Goal: Information Seeking & Learning: Check status

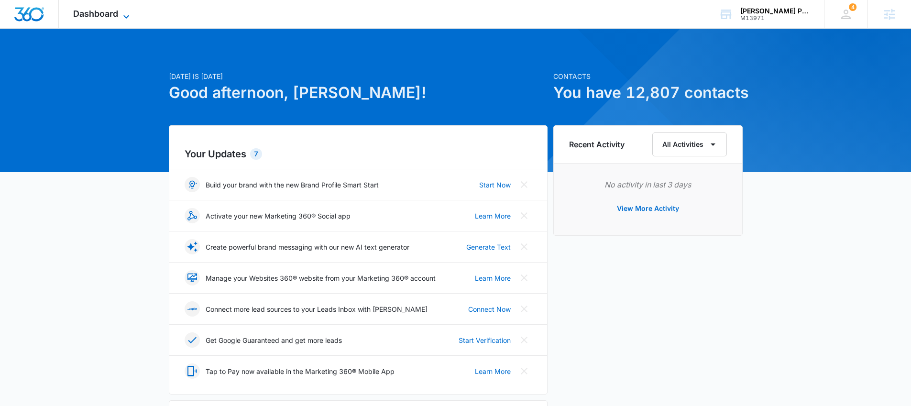
click at [103, 11] on span "Dashboard" at bounding box center [95, 14] width 45 height 10
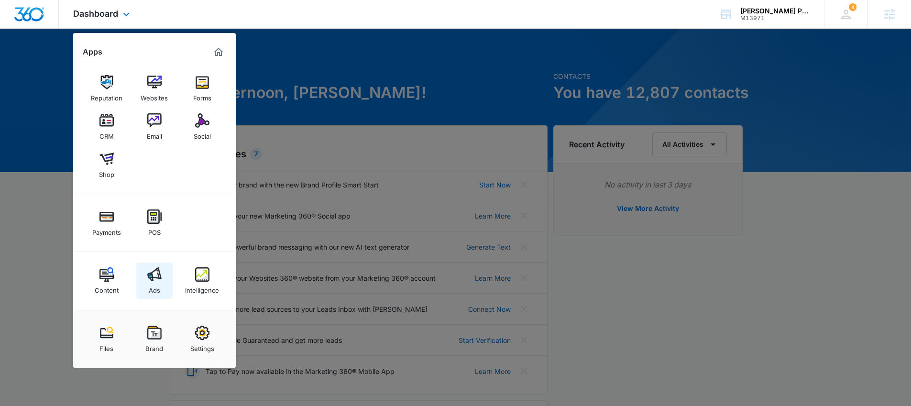
click at [152, 275] on img at bounding box center [154, 274] width 14 height 14
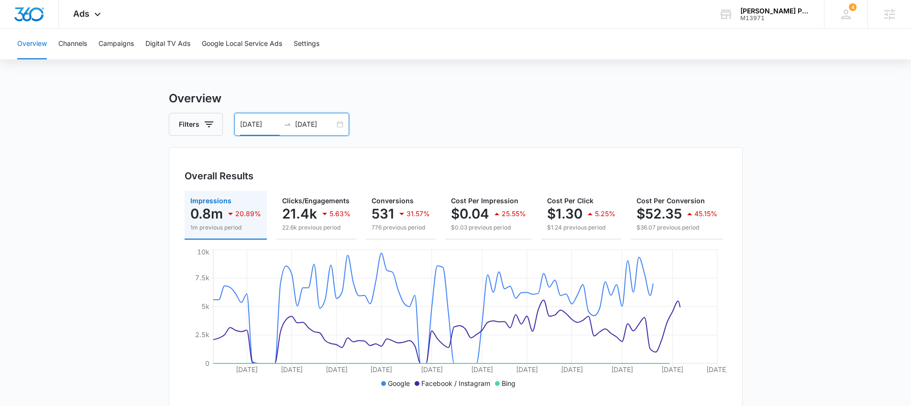
click at [272, 126] on input "[DATE]" at bounding box center [260, 124] width 40 height 11
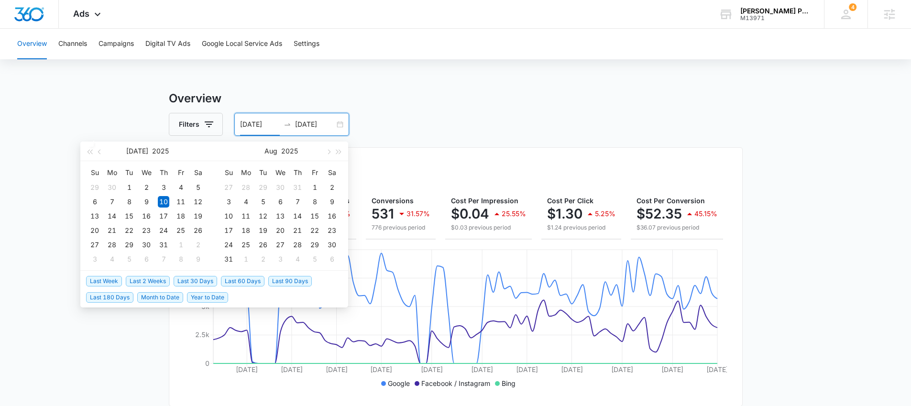
click at [201, 284] on span "Last 30 Days" at bounding box center [196, 281] width 44 height 11
type input "[DATE]"
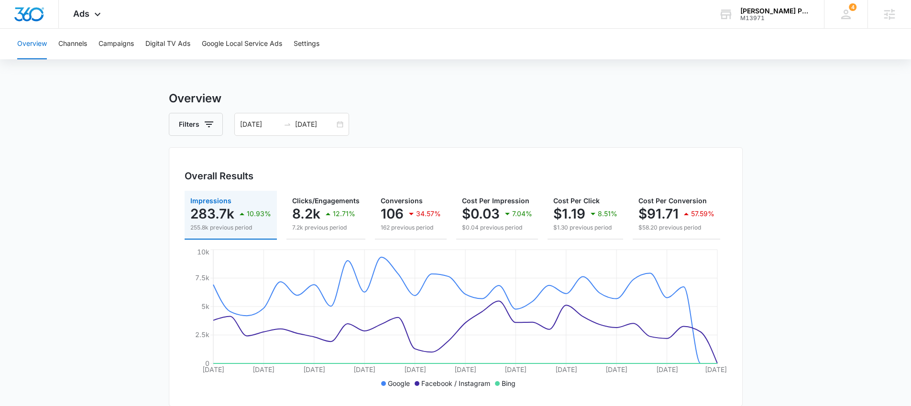
click at [110, 44] on button "Campaigns" at bounding box center [116, 44] width 35 height 31
click at [264, 127] on input "09/14/2025" at bounding box center [260, 124] width 40 height 11
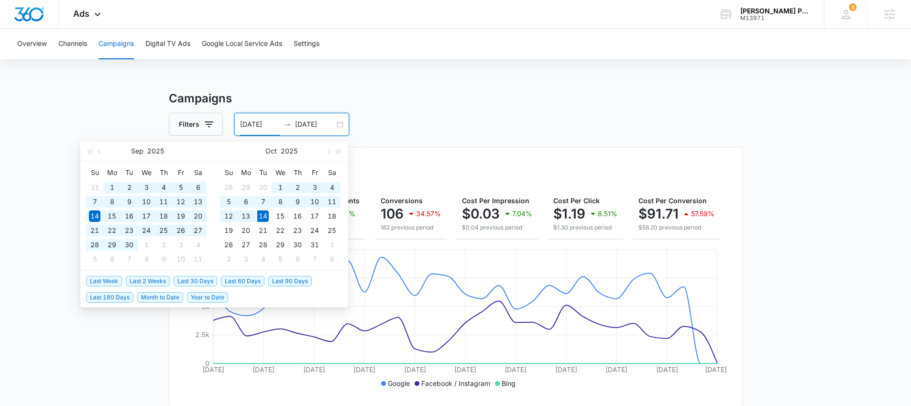
click at [221, 281] on span "Last 60 Days" at bounding box center [243, 281] width 44 height 11
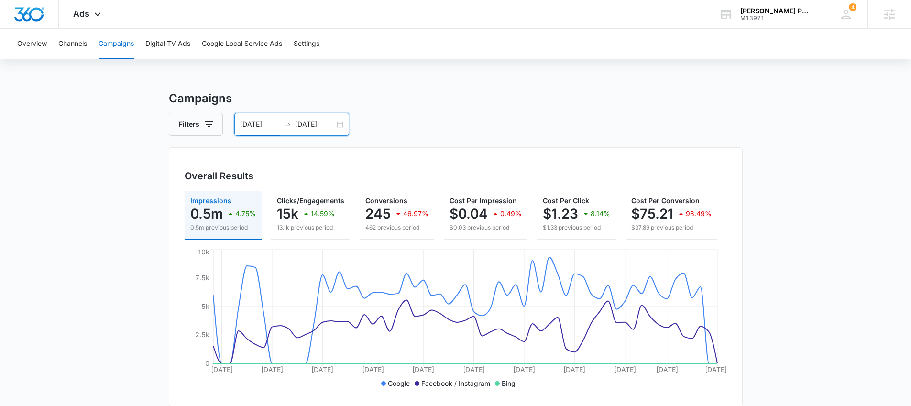
drag, startPoint x: 280, startPoint y: 120, endPoint x: 268, endPoint y: 124, distance: 12.7
click at [280, 120] on div "08/15/2025 10/14/2025" at bounding box center [291, 124] width 115 height 23
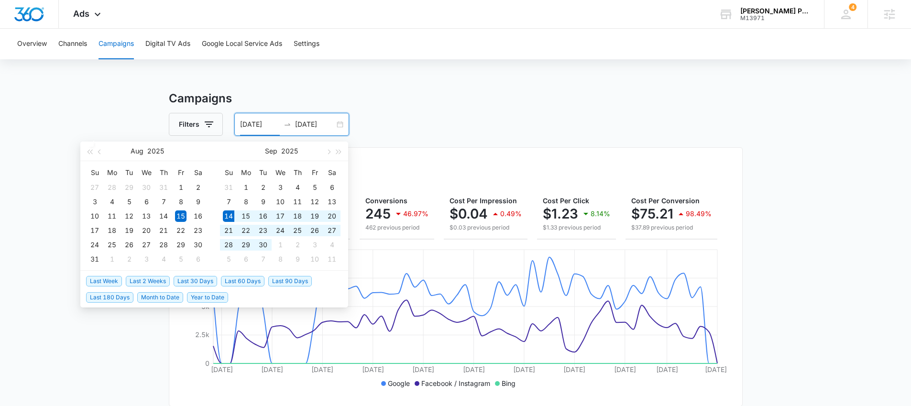
click at [184, 276] on span "Last 30 Days" at bounding box center [196, 281] width 44 height 11
type input "[DATE]"
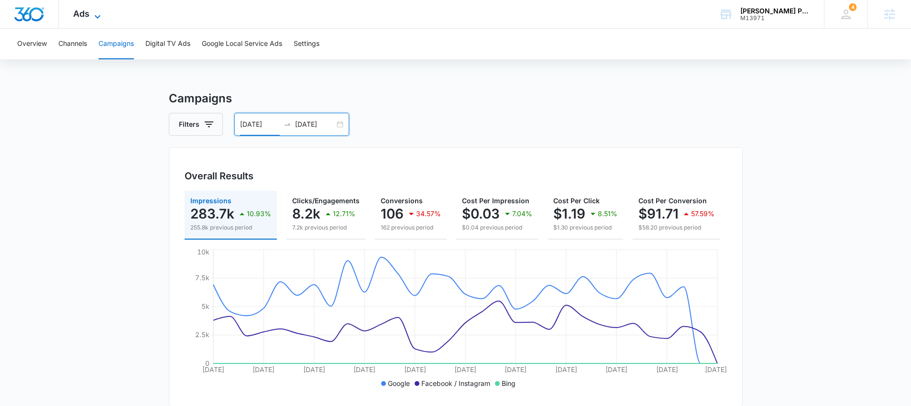
click at [94, 14] on icon at bounding box center [97, 16] width 11 height 11
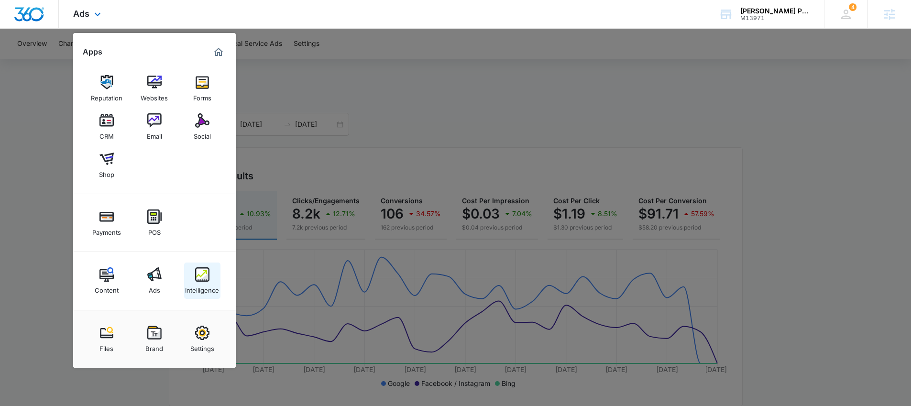
click at [207, 266] on link "Intelligence" at bounding box center [202, 281] width 36 height 36
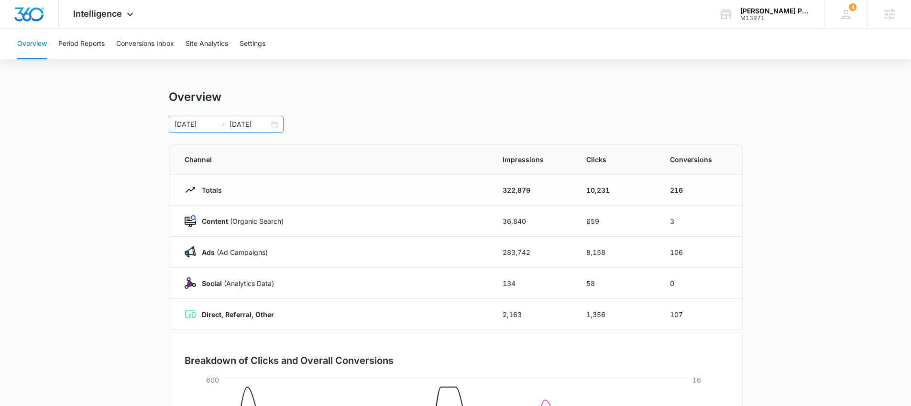
click at [222, 121] on icon "swap-right" at bounding box center [222, 125] width 8 height 8
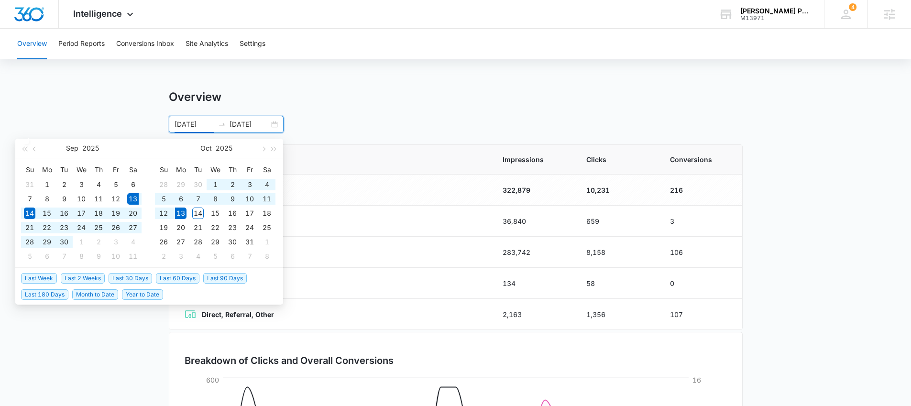
click at [135, 281] on span "Last 30 Days" at bounding box center [131, 278] width 44 height 11
type input "09/13/2025"
type input "10/13/2025"
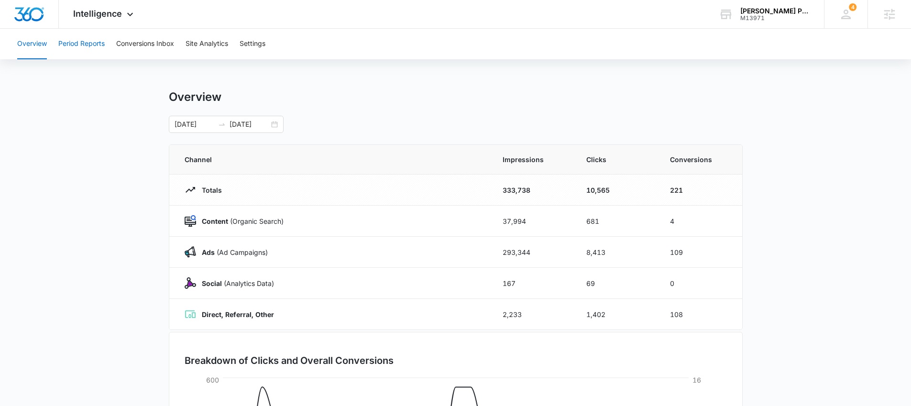
click at [80, 48] on button "Period Reports" at bounding box center [81, 44] width 46 height 31
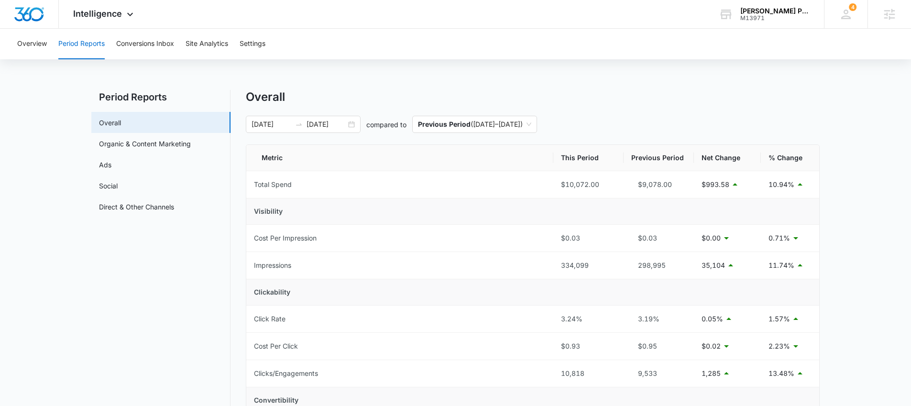
scroll to position [2, 0]
click at [120, 146] on link "Organic & Content Marketing" at bounding box center [145, 142] width 92 height 10
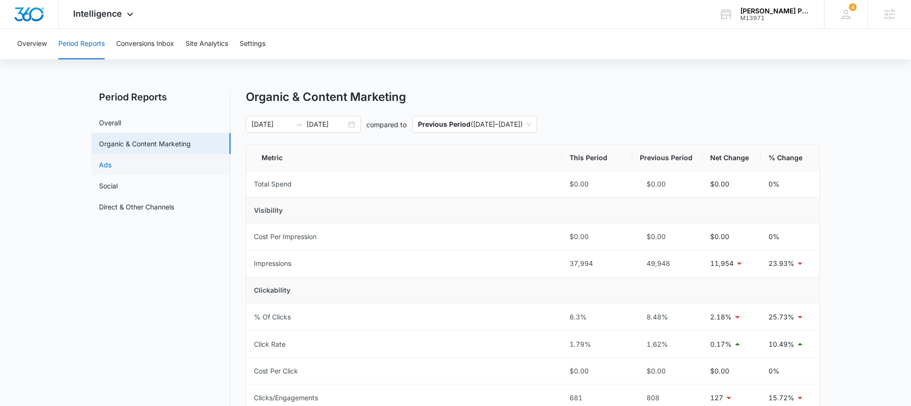
click at [111, 162] on link "Ads" at bounding box center [105, 165] width 12 height 10
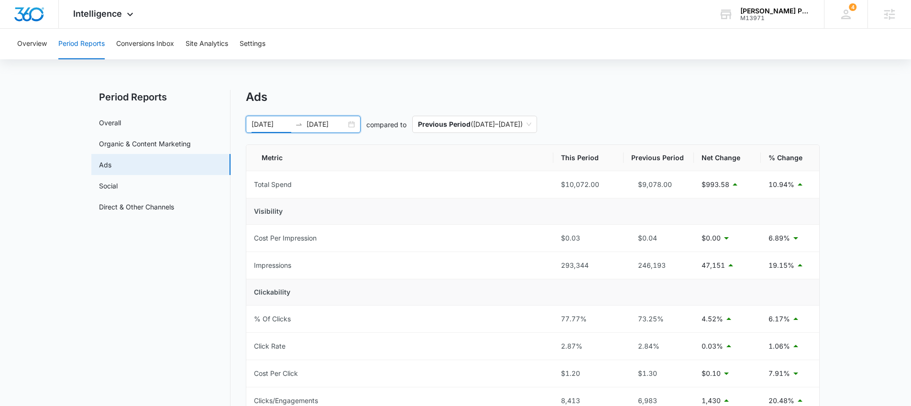
click at [265, 125] on input "09/13/2025" at bounding box center [272, 124] width 40 height 11
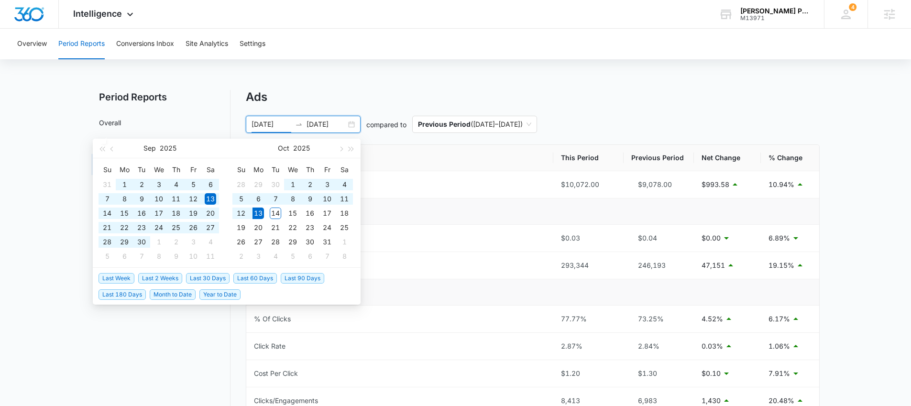
click at [251, 275] on span "Last 60 Days" at bounding box center [255, 278] width 44 height 11
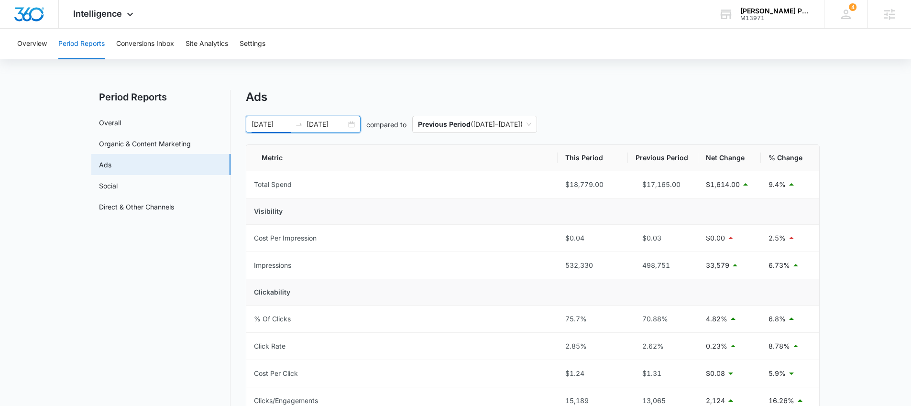
click at [292, 120] on div "08/14/2025 10/13/2025" at bounding box center [303, 124] width 115 height 17
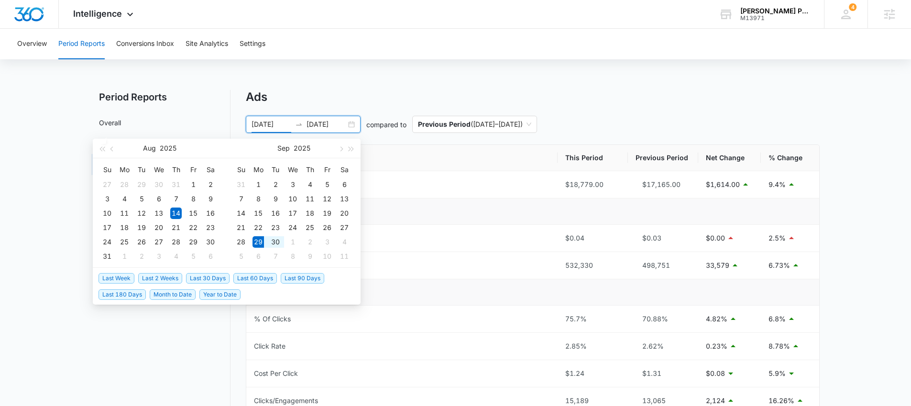
click at [163, 275] on span "Last 2 Weeks" at bounding box center [160, 278] width 44 height 11
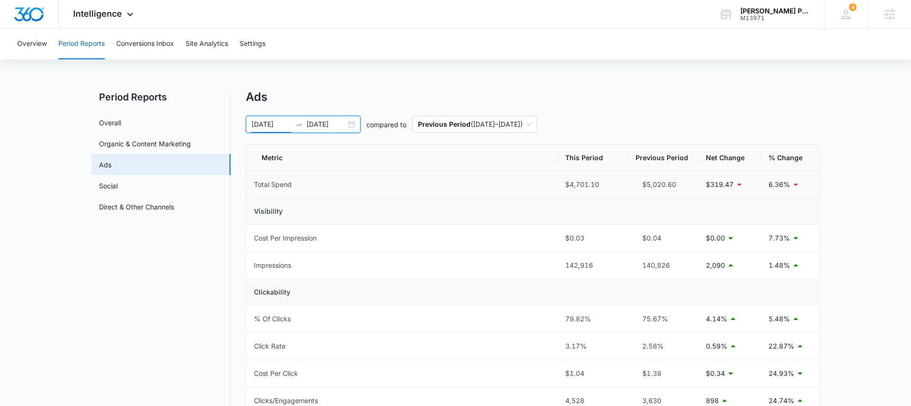
click at [313, 88] on div "Overview Period Reports Conversions Inbox Site Analytics Settings Period Report…" at bounding box center [455, 366] width 911 height 675
click at [52, 140] on main "Period Reports Overall Organic & Content Marketing Ads Social Direct & Other Ch…" at bounding box center [455, 397] width 911 height 614
click at [291, 121] on div at bounding box center [298, 125] width 15 height 8
click at [315, 101] on div "Ads" at bounding box center [533, 97] width 574 height 14
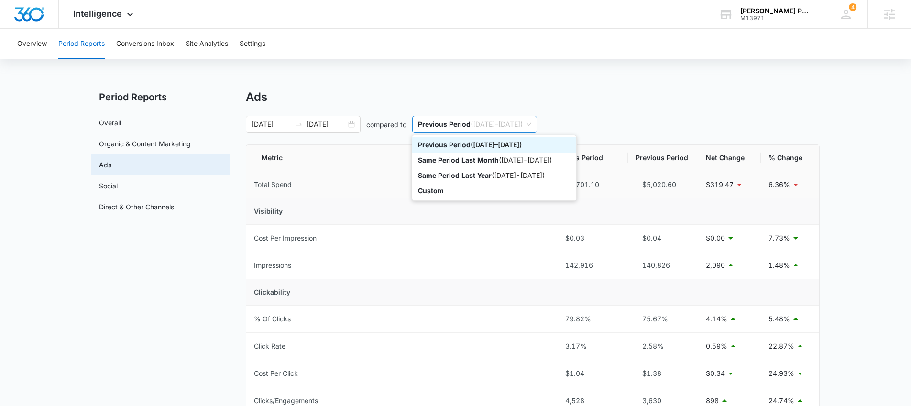
click at [491, 121] on span "Previous Period ( 09/14/2025 – 09/28/2025 )" at bounding box center [474, 124] width 113 height 16
click at [490, 173] on p "Same Period Last Year" at bounding box center [455, 175] width 74 height 8
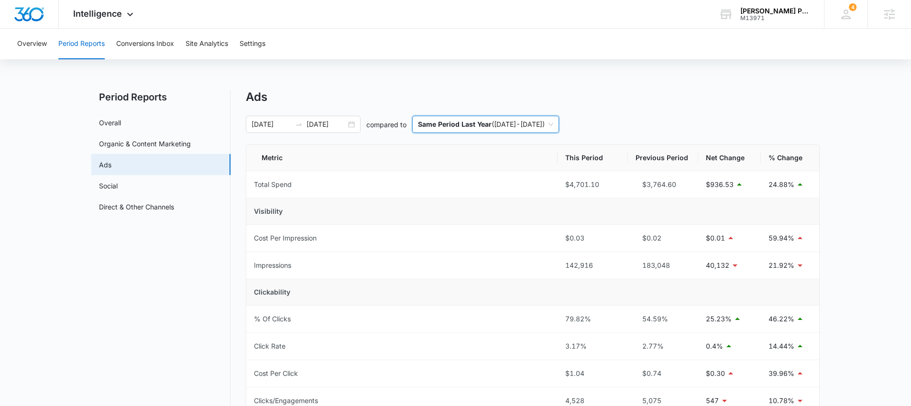
click at [44, 230] on main "Period Reports Overall Organic & Content Marketing Ads Social Direct & Other Ch…" at bounding box center [455, 397] width 911 height 614
click at [295, 126] on icon "swap-right" at bounding box center [299, 125] width 8 height 8
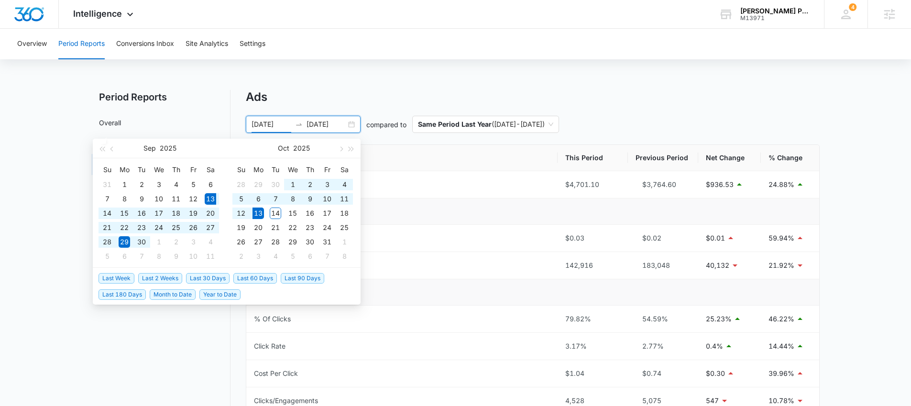
click at [207, 274] on span "Last 30 Days" at bounding box center [208, 278] width 44 height 11
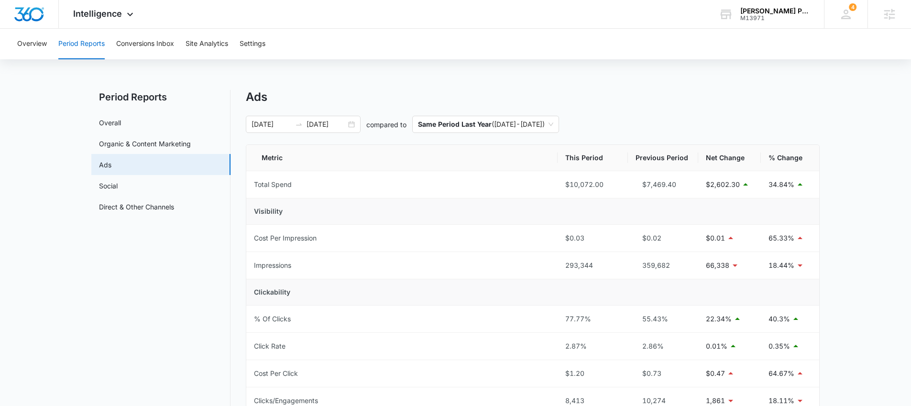
click at [467, 84] on div "Overview Period Reports Conversions Inbox Site Analytics Settings Period Report…" at bounding box center [455, 366] width 911 height 675
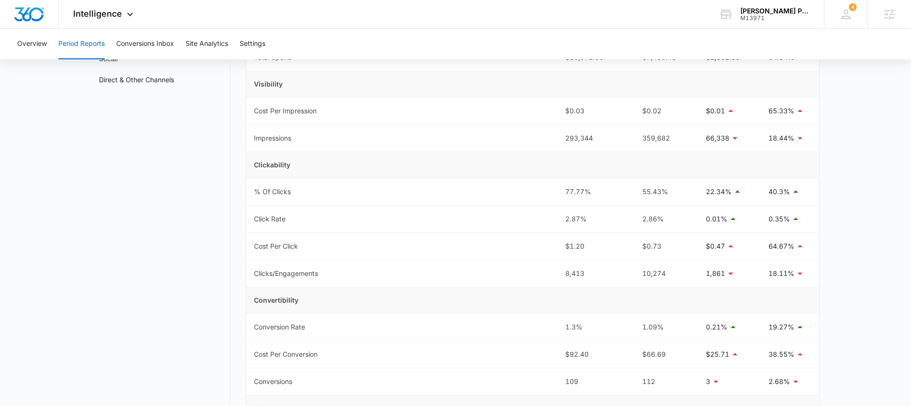
scroll to position [241, 0]
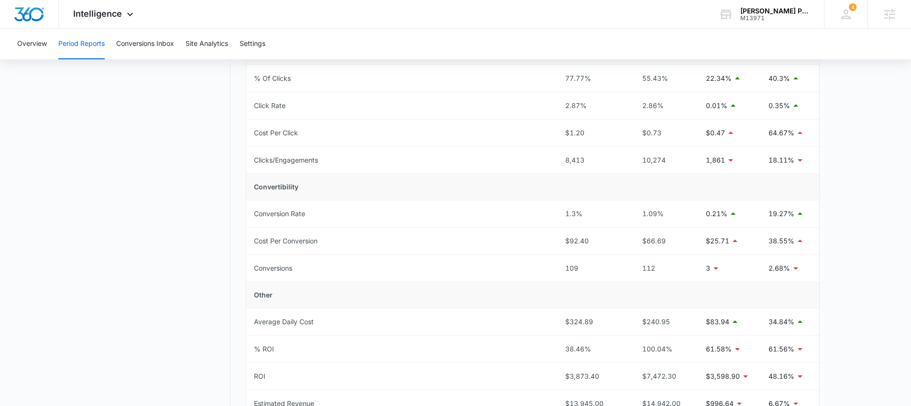
drag, startPoint x: 203, startPoint y: 252, endPoint x: 861, endPoint y: 284, distance: 658.9
click at [861, 284] on main "Period Reports Overall Organic & Content Marketing Ads Social Direct & Other Ch…" at bounding box center [455, 156] width 911 height 614
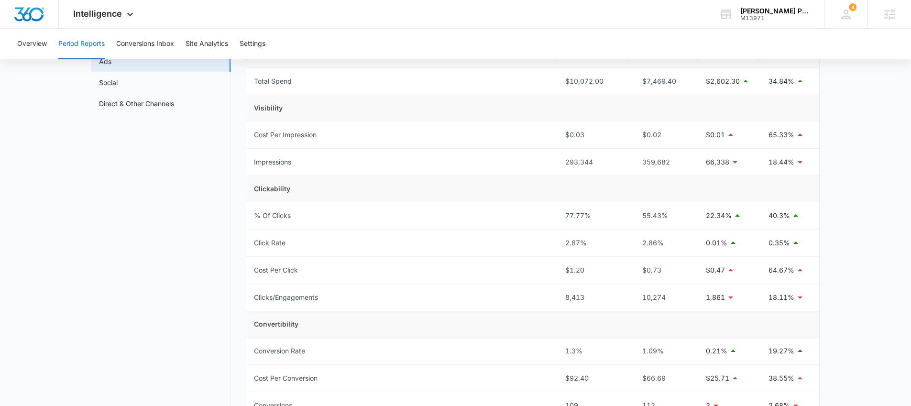
scroll to position [0, 0]
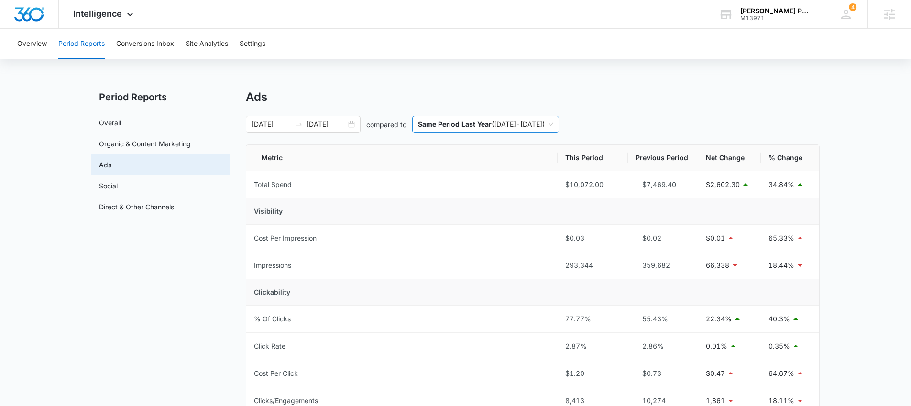
click at [436, 125] on p "Same Period Last Year" at bounding box center [455, 124] width 74 height 8
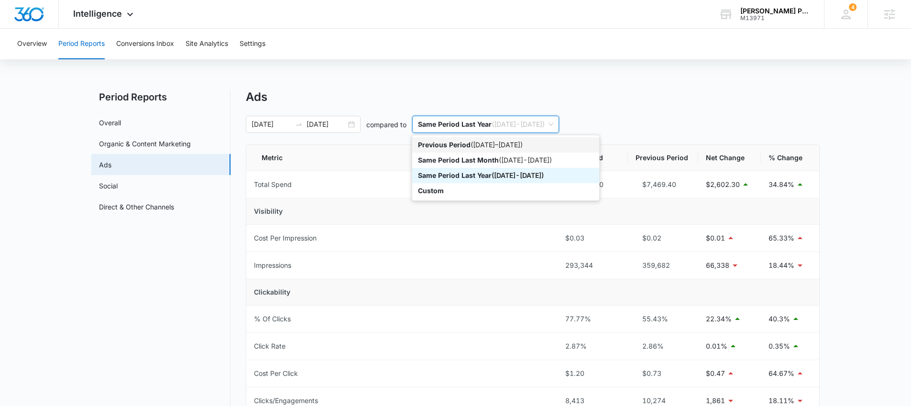
click at [445, 140] on div "Previous Period ( 08/13/2025 – 09/12/2025 )" at bounding box center [506, 145] width 176 height 11
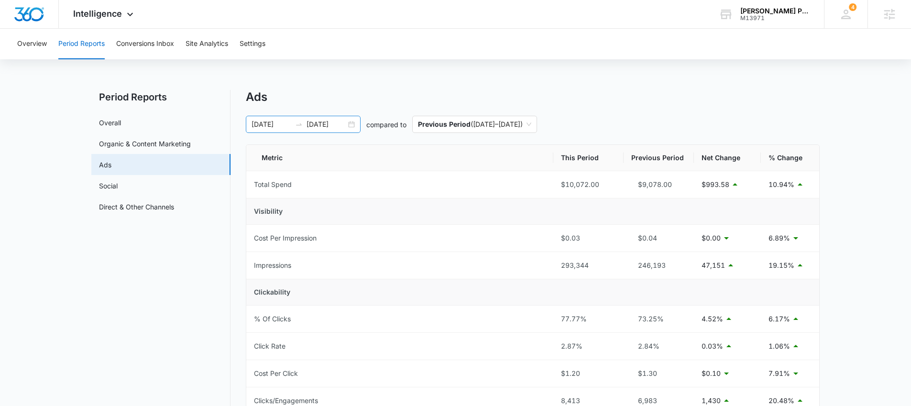
click at [298, 128] on div "09/13/2025 10/13/2025" at bounding box center [303, 124] width 115 height 17
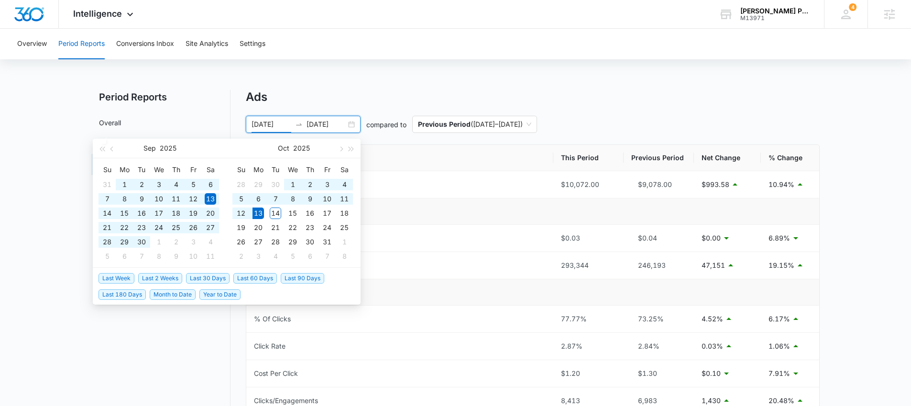
click at [293, 276] on span "Last 90 Days" at bounding box center [303, 278] width 44 height 11
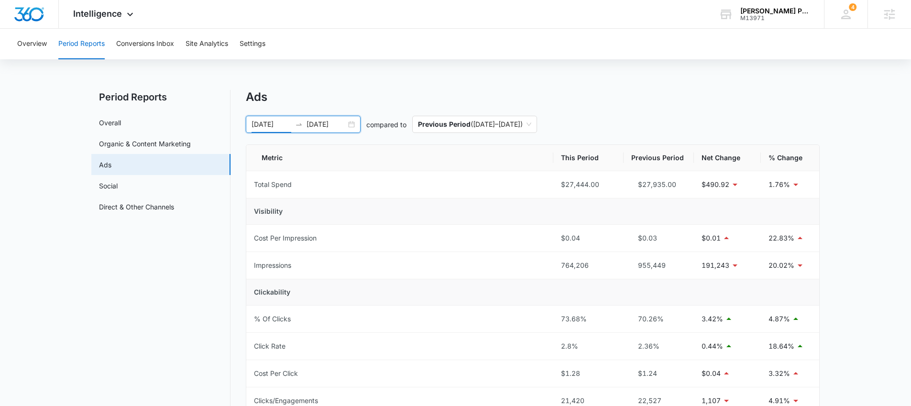
click at [283, 125] on input "07/15/2025" at bounding box center [272, 124] width 40 height 11
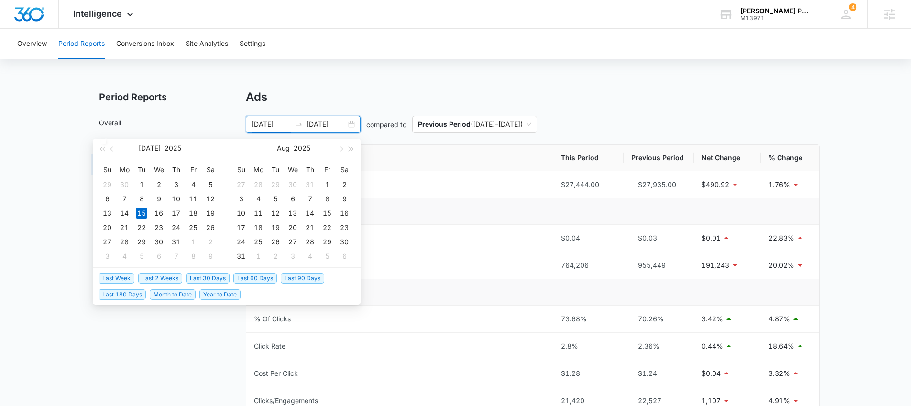
click at [224, 274] on span "Last 30 Days" at bounding box center [208, 278] width 44 height 11
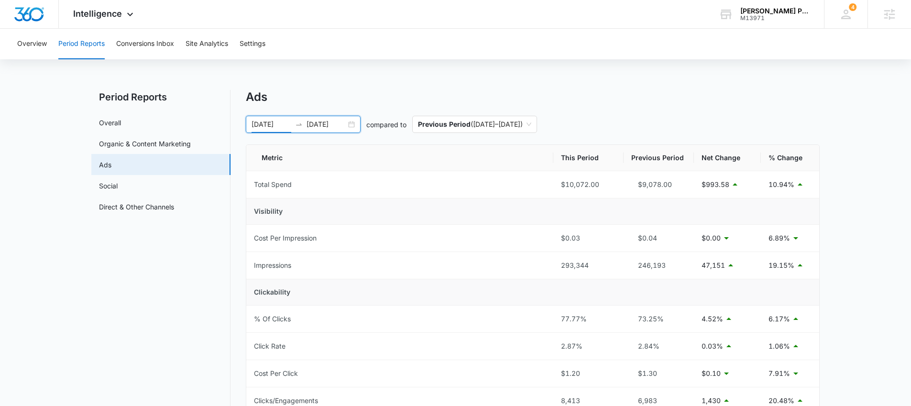
click at [293, 123] on div at bounding box center [298, 125] width 15 height 8
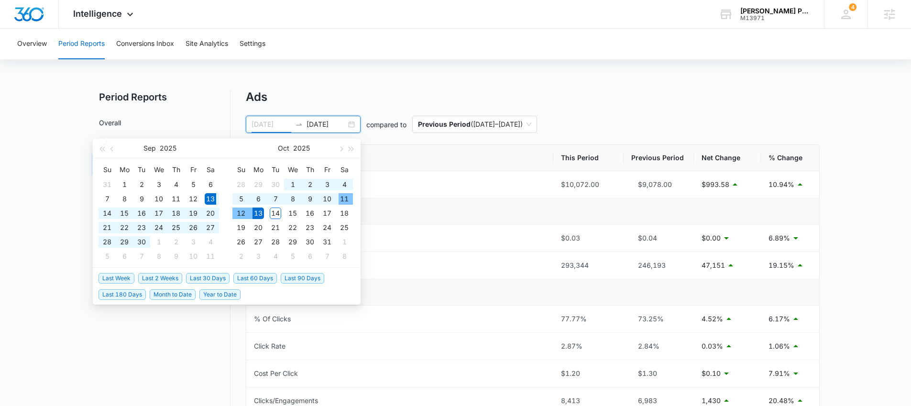
type input "09/13/2025"
click at [209, 276] on span "Last 30 Days" at bounding box center [208, 278] width 44 height 11
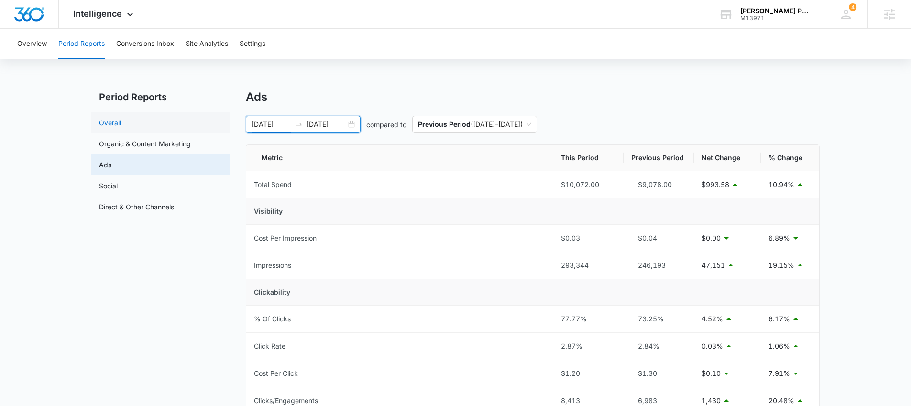
click at [121, 121] on link "Overall" at bounding box center [110, 123] width 22 height 10
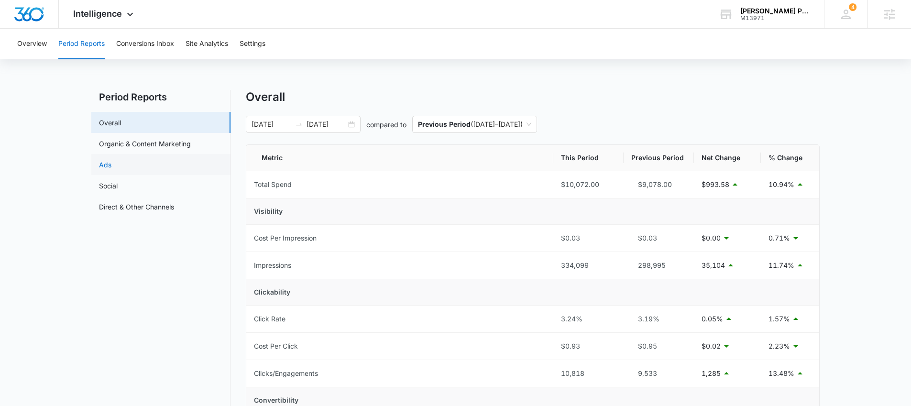
click at [110, 163] on link "Ads" at bounding box center [105, 165] width 12 height 10
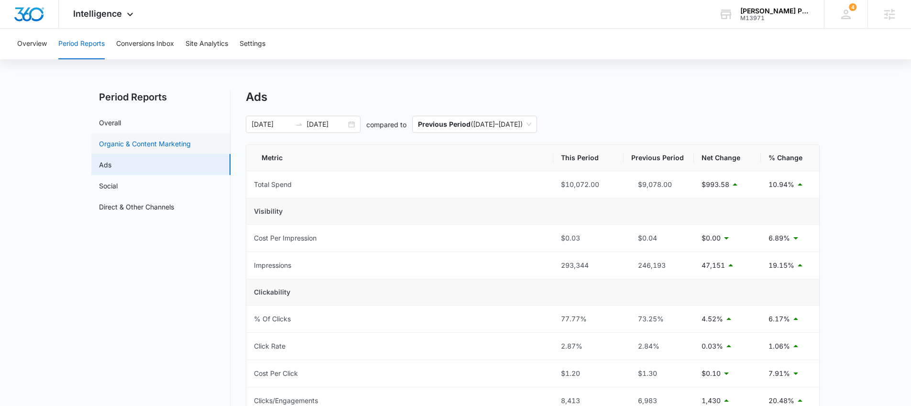
click at [109, 148] on link "Organic & Content Marketing" at bounding box center [145, 144] width 92 height 10
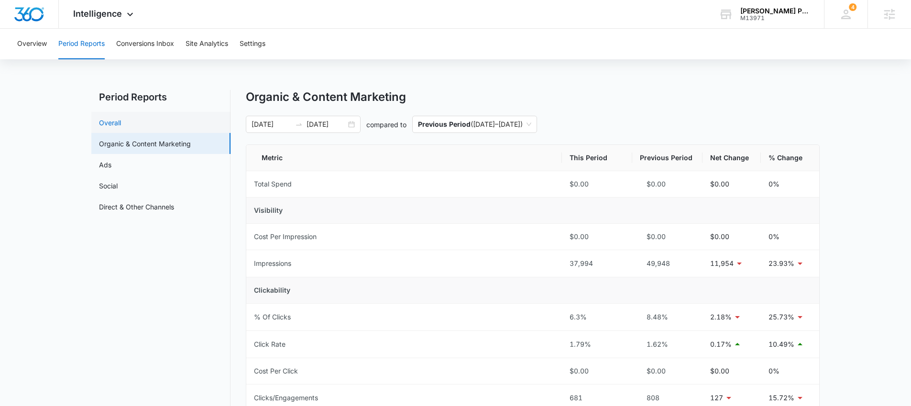
click at [111, 120] on link "Overall" at bounding box center [110, 123] width 22 height 10
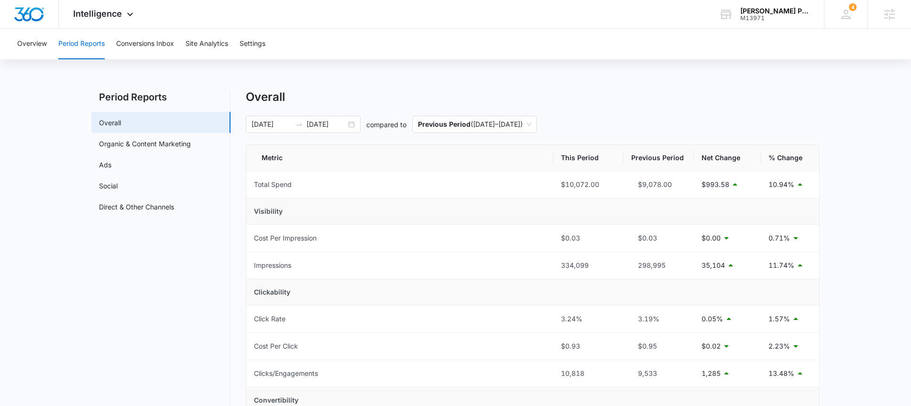
click at [343, 90] on div "Overall" at bounding box center [533, 97] width 574 height 14
click at [466, 116] on span "Previous Period ( 08/13/2025 – 09/12/2025 )" at bounding box center [474, 124] width 113 height 16
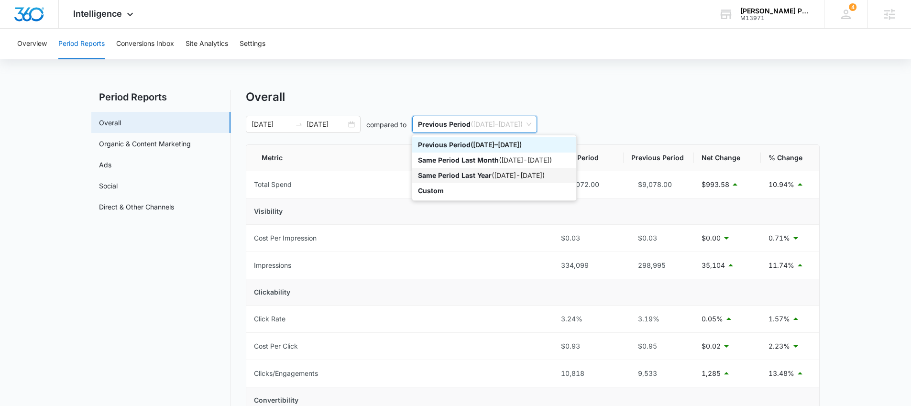
click at [465, 176] on p "Same Period Last Year" at bounding box center [455, 175] width 74 height 8
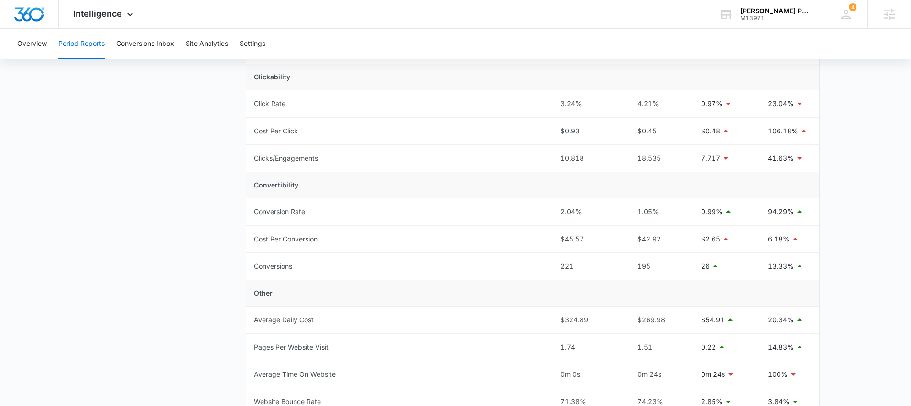
scroll to position [211, 0]
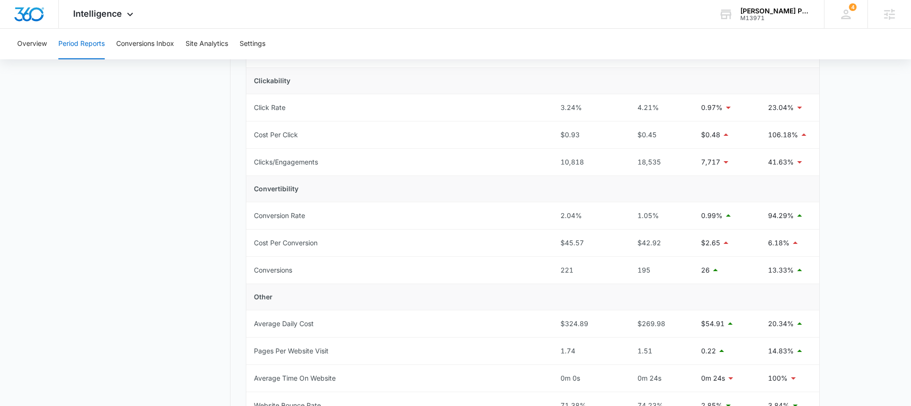
click at [75, 196] on main "Period Reports Overall Organic & Content Marketing Ads Social Direct & Other Ch…" at bounding box center [455, 254] width 911 height 750
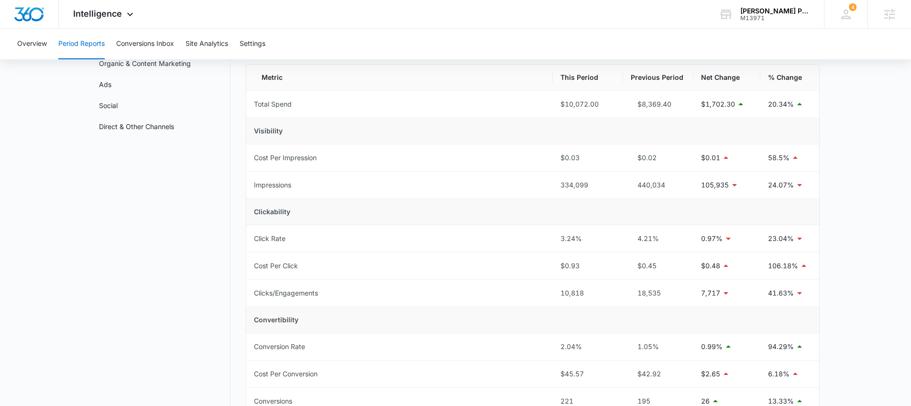
scroll to position [70, 0]
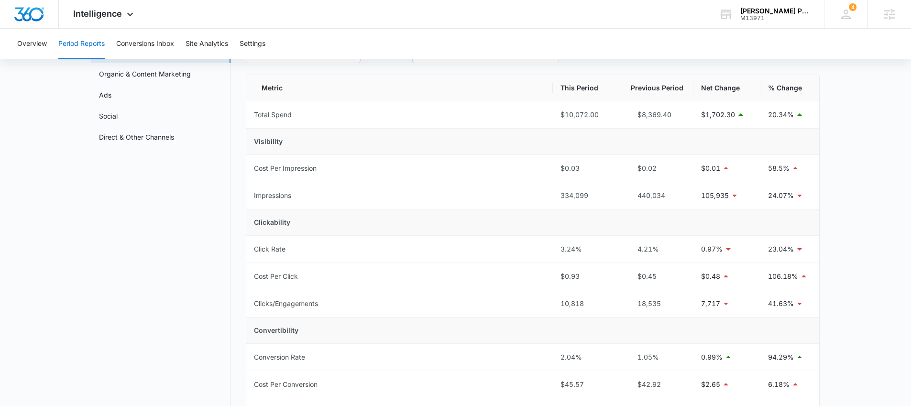
click at [94, 192] on nav "Period Reports Overall Organic & Content Marketing Ads Social Direct & Other Ch…" at bounding box center [160, 389] width 139 height 739
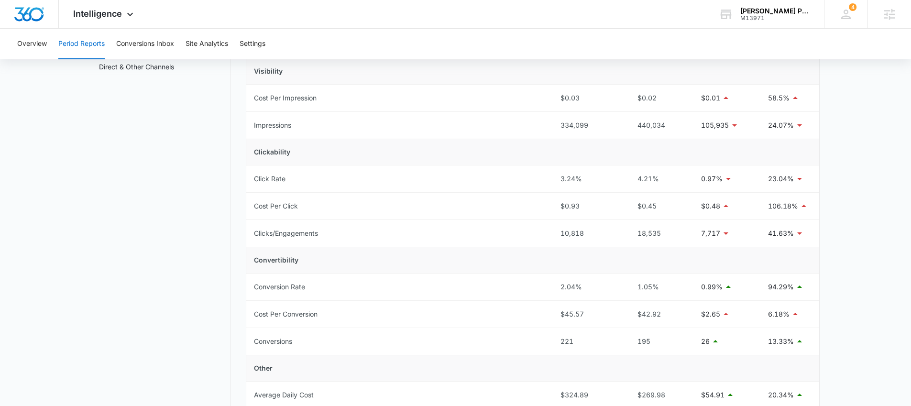
scroll to position [0, 0]
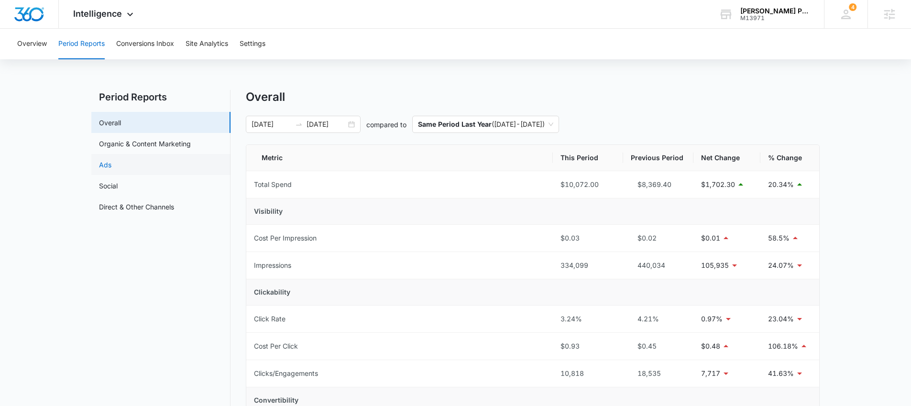
click at [111, 165] on link "Ads" at bounding box center [105, 165] width 12 height 10
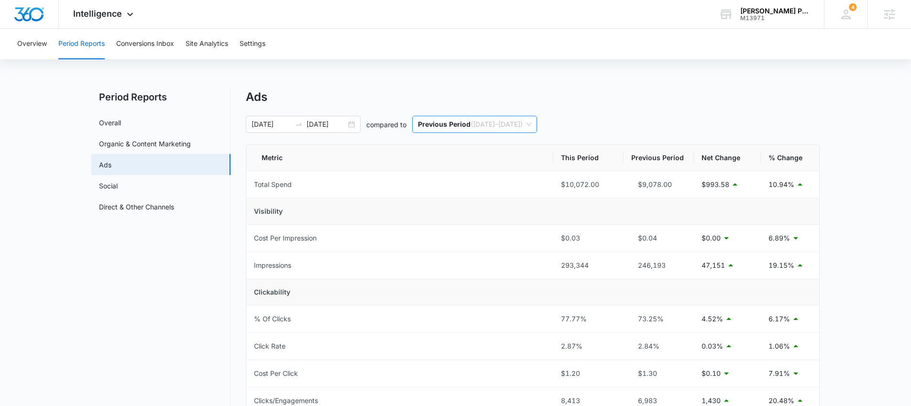
click at [468, 124] on p "Previous Period" at bounding box center [444, 124] width 53 height 8
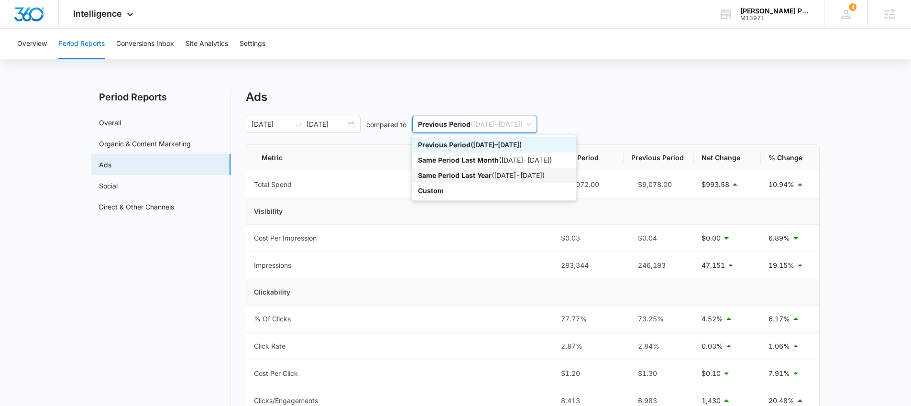
click at [442, 171] on p "Same Period Last Year" at bounding box center [455, 175] width 74 height 8
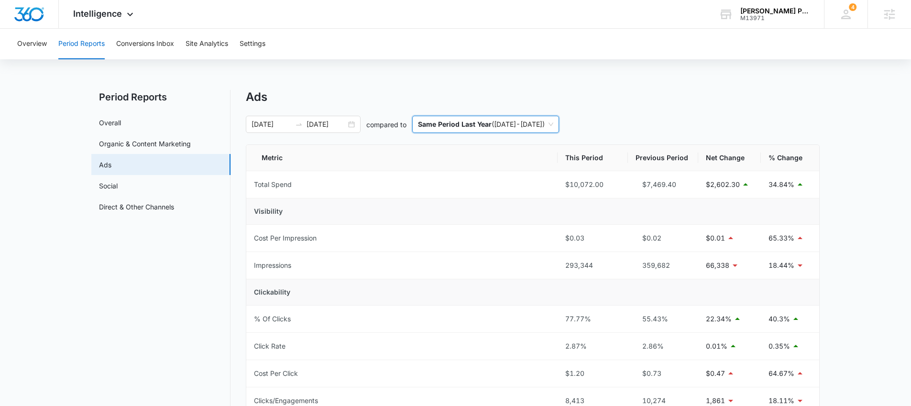
click at [43, 178] on main "Period Reports Overall Organic & Content Marketing Ads Social Direct & Other Ch…" at bounding box center [455, 397] width 911 height 614
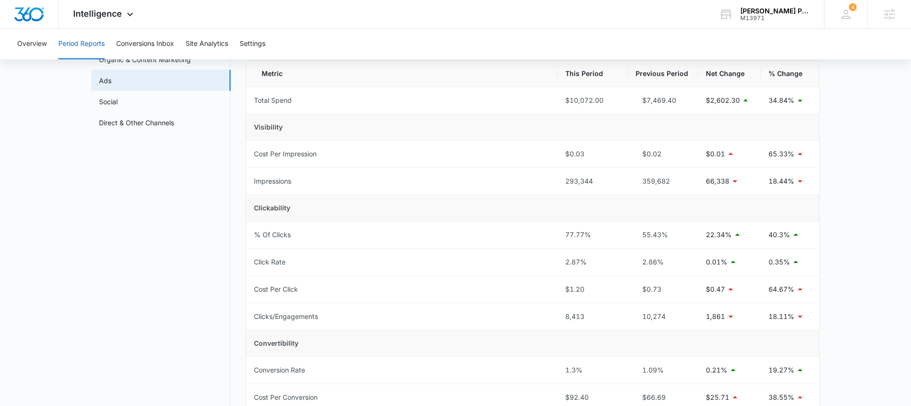
scroll to position [288, 0]
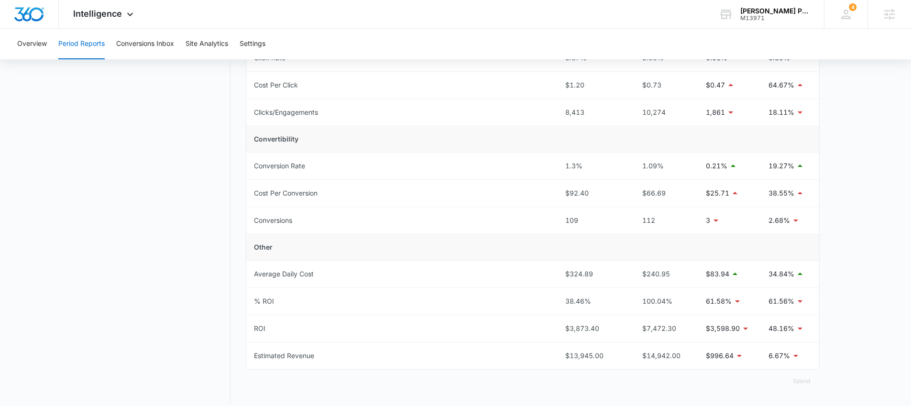
click at [167, 160] on nav "Period Reports Overall Organic & Content Marketing Ads Social Direct & Other Ch…" at bounding box center [160, 103] width 139 height 603
click at [88, 230] on main "Period Reports Overall Organic & Content Marketing Ads Social Direct & Other Ch…" at bounding box center [455, 109] width 911 height 614
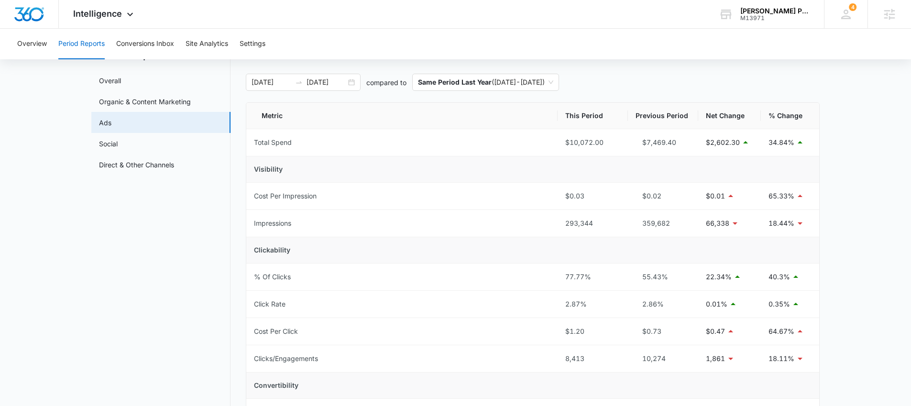
scroll to position [0, 0]
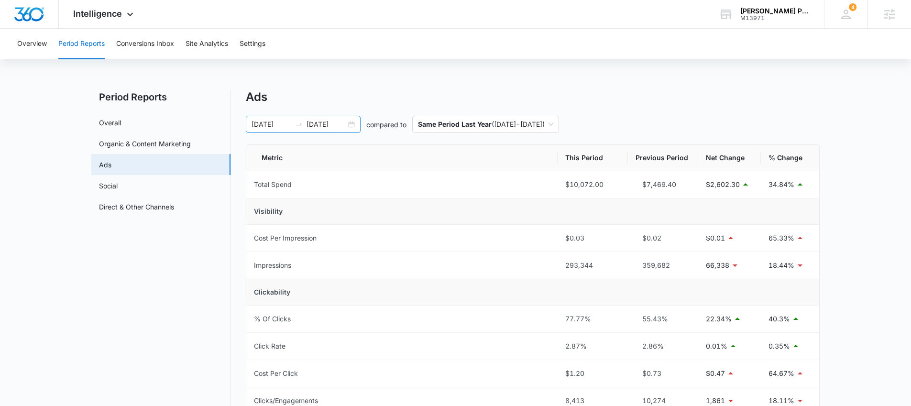
click at [261, 121] on input "09/13/2025" at bounding box center [272, 124] width 40 height 11
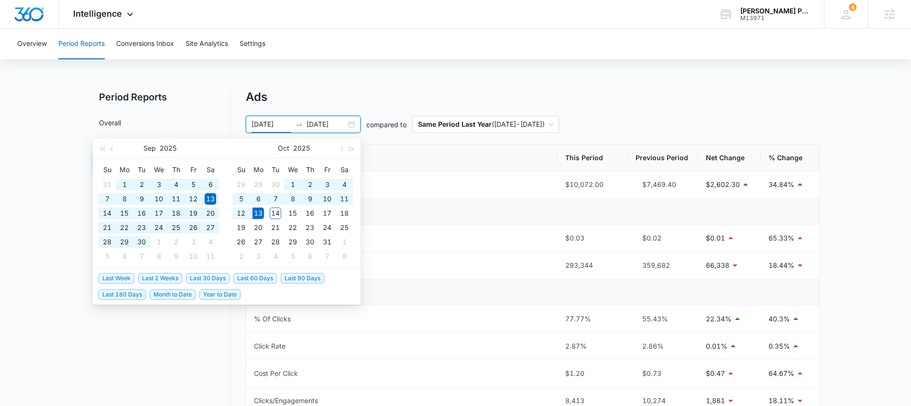
click at [247, 279] on span "Last 60 Days" at bounding box center [255, 278] width 44 height 11
type input "08/14/2025"
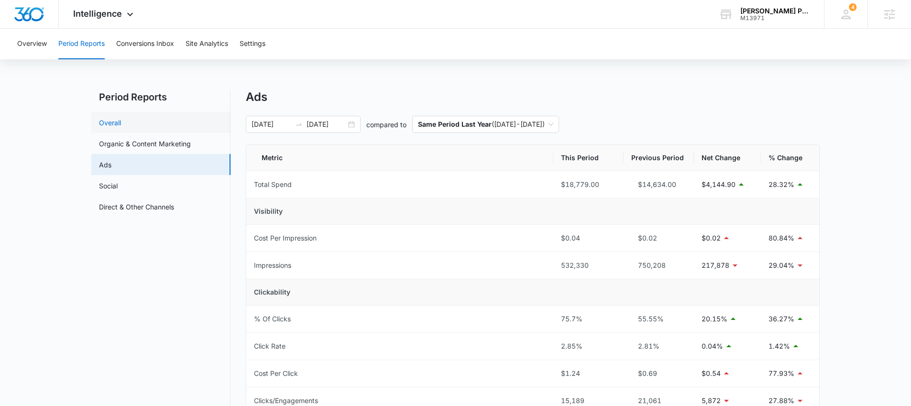
click at [118, 126] on link "Overall" at bounding box center [110, 123] width 22 height 10
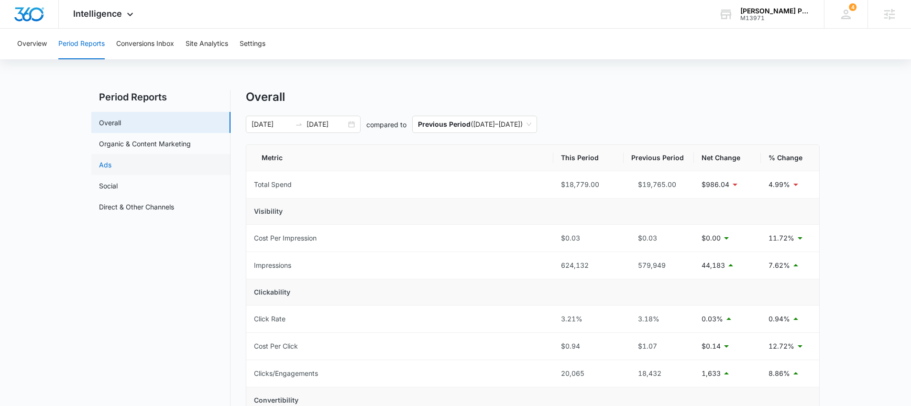
click at [109, 165] on link "Ads" at bounding box center [105, 165] width 12 height 10
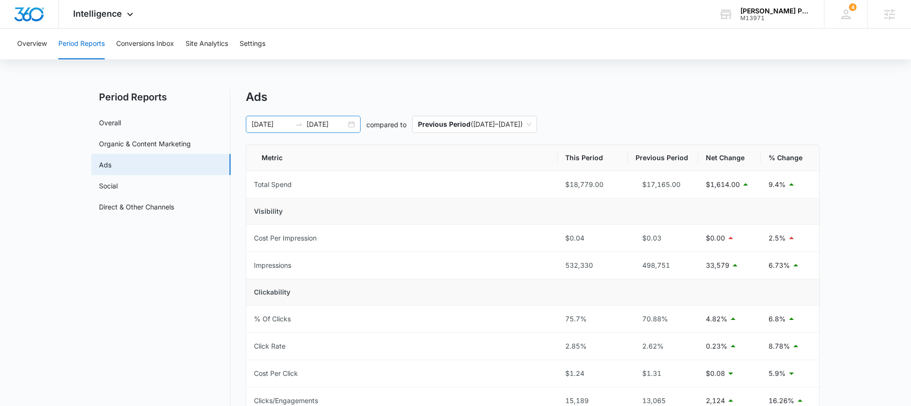
click at [277, 125] on input "08/14/2025" at bounding box center [272, 124] width 40 height 11
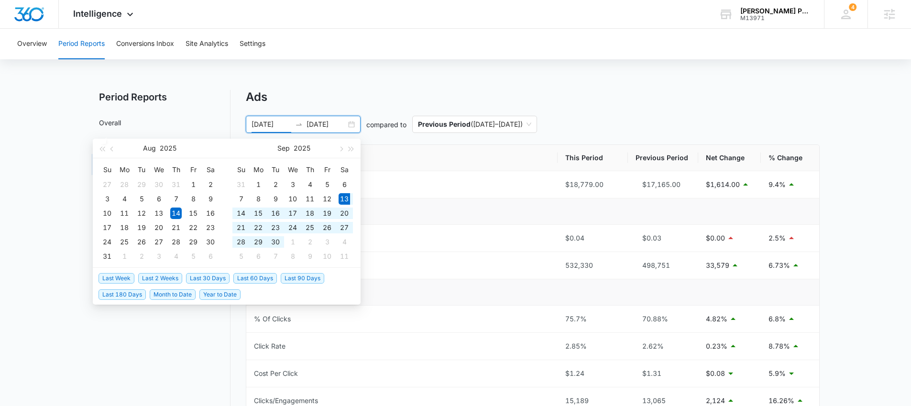
click at [200, 276] on span "Last 30 Days" at bounding box center [208, 278] width 44 height 11
type input "09/13/2025"
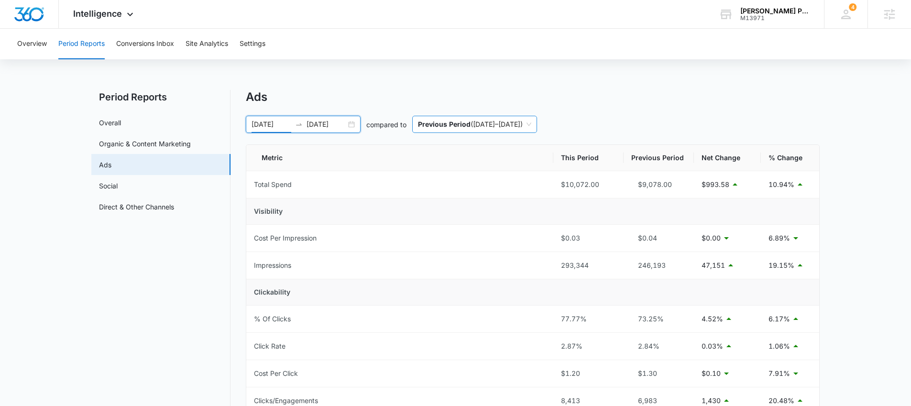
click at [434, 122] on p "Previous Period" at bounding box center [444, 124] width 53 height 8
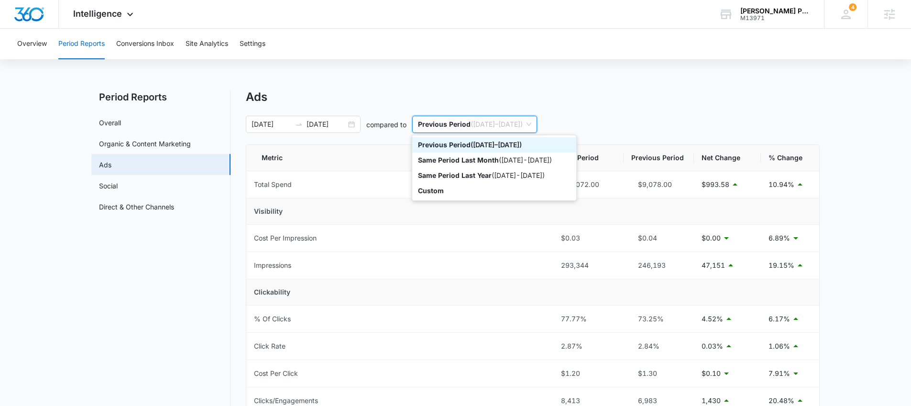
click at [426, 90] on div "Ads" at bounding box center [533, 97] width 574 height 14
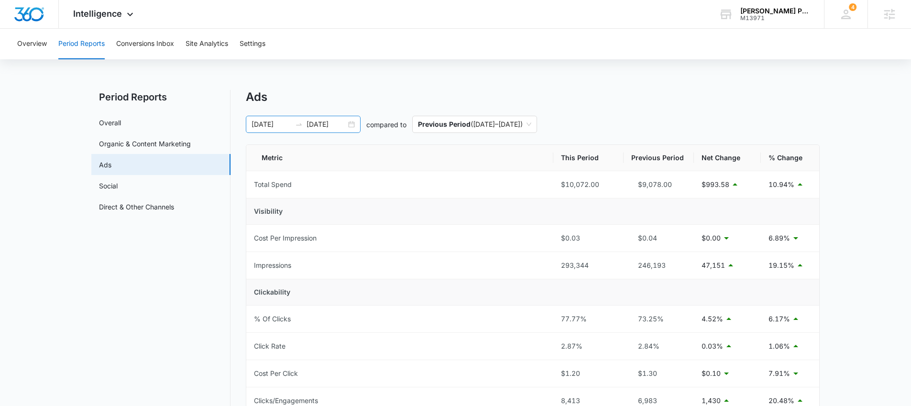
click at [315, 124] on input "10/13/2025" at bounding box center [327, 124] width 40 height 11
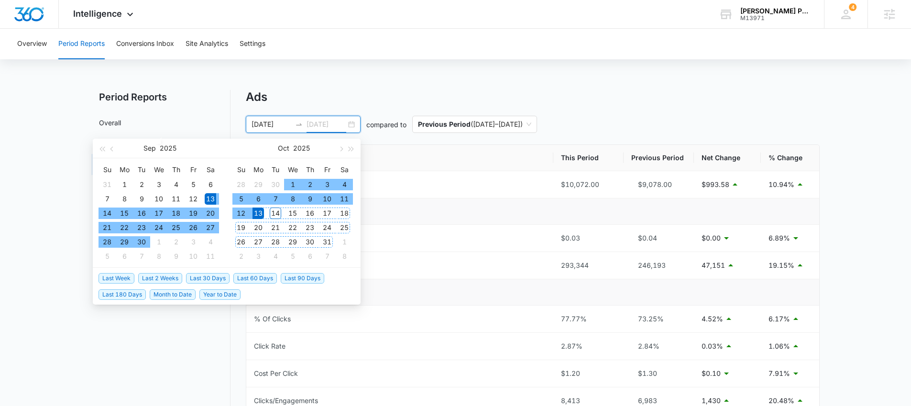
type input "10/13/2025"
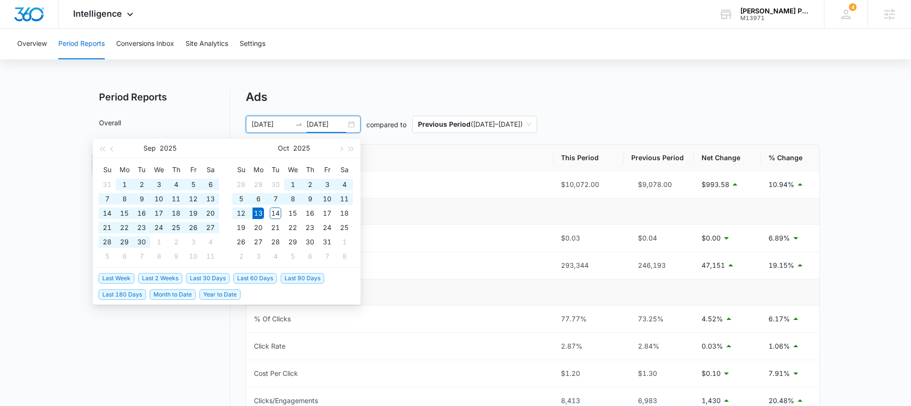
click at [255, 274] on span "Last 60 Days" at bounding box center [255, 278] width 44 height 11
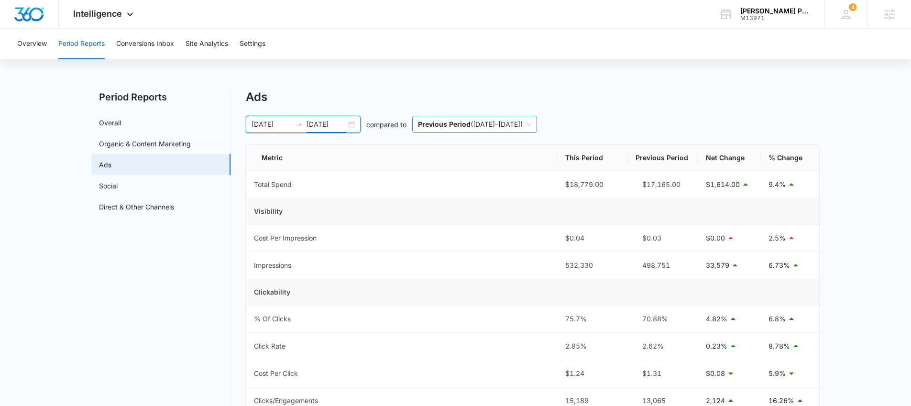
click at [450, 117] on span "Previous Period ( 06/14/2025 – 08/13/2025 )" at bounding box center [474, 124] width 113 height 16
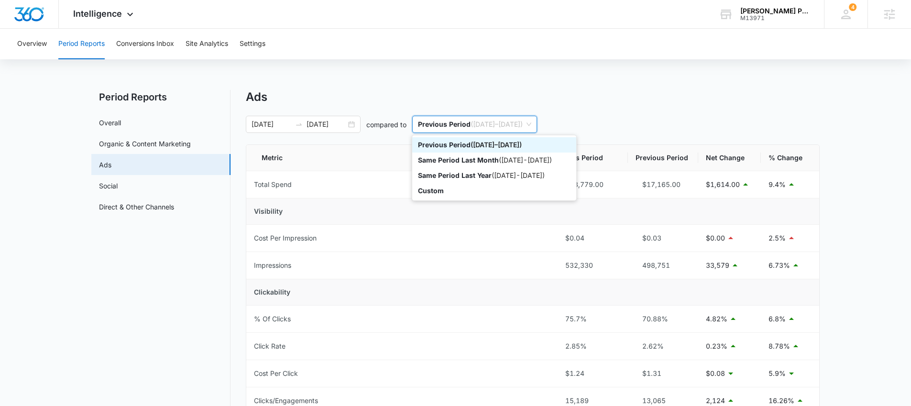
click at [428, 93] on div "Ads" at bounding box center [533, 97] width 574 height 14
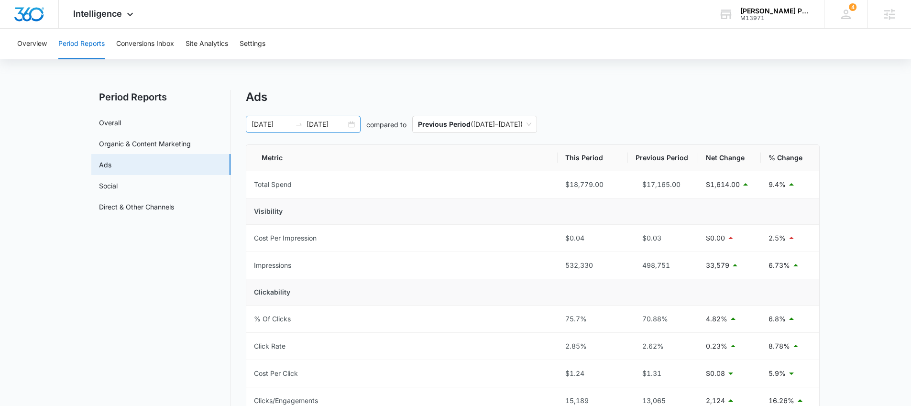
click at [331, 130] on div "08/14/2025 10/13/2025" at bounding box center [303, 124] width 115 height 17
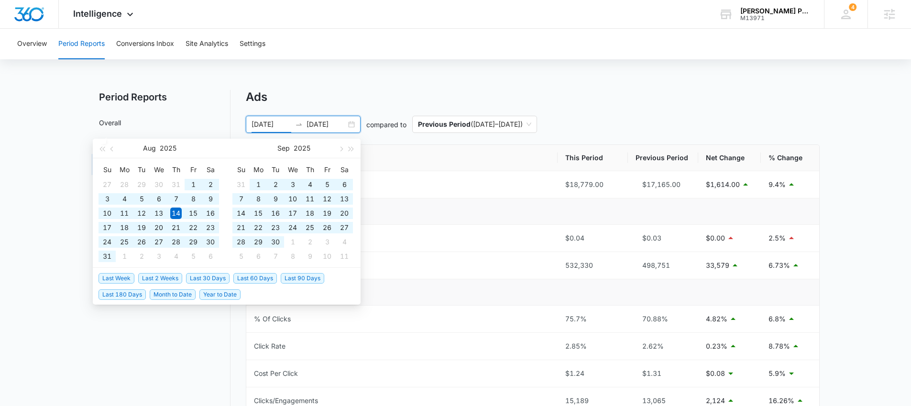
click at [298, 276] on span "Last 90 Days" at bounding box center [303, 278] width 44 height 11
type input "07/15/2025"
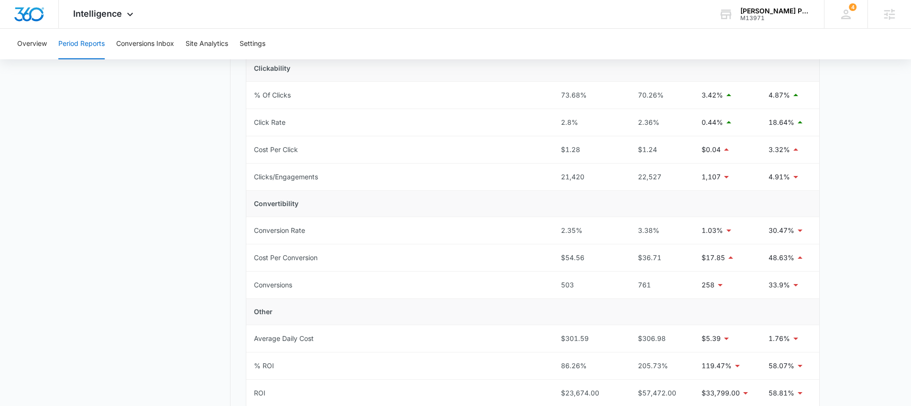
scroll to position [230, 0]
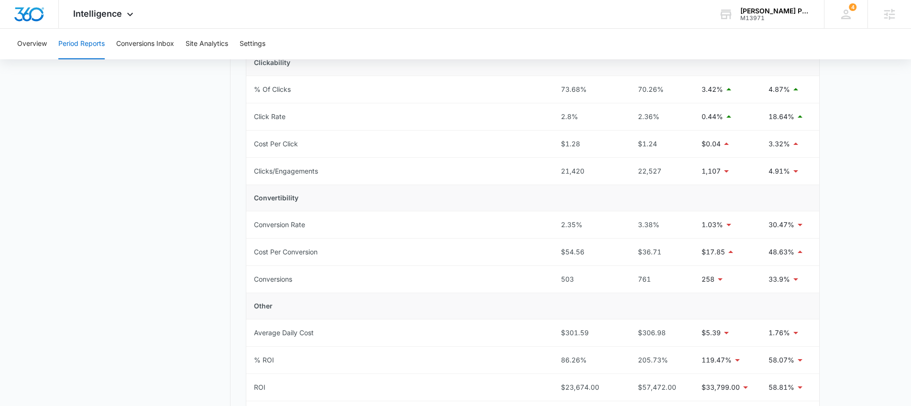
click at [115, 164] on nav "Period Reports Overall Organic & Content Marketing Ads Social Direct & Other Ch…" at bounding box center [160, 161] width 139 height 603
click at [115, 15] on span "Intelligence" at bounding box center [97, 14] width 49 height 10
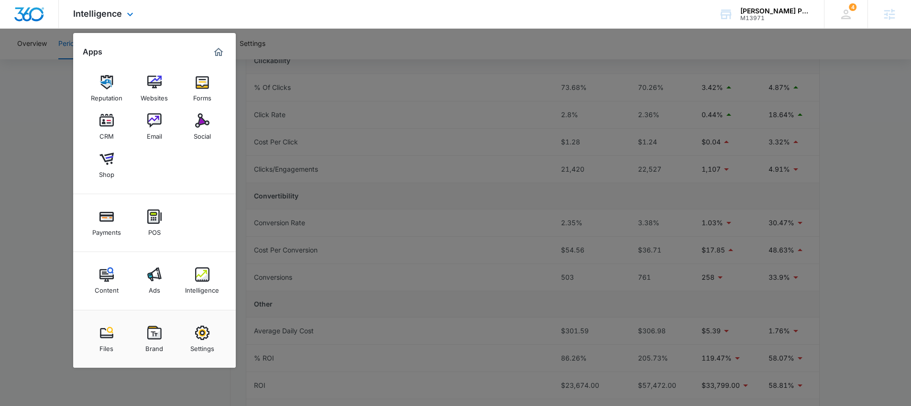
click at [193, 261] on div "Content Ads Intelligence" at bounding box center [154, 281] width 163 height 58
click at [203, 276] on img at bounding box center [202, 274] width 14 height 14
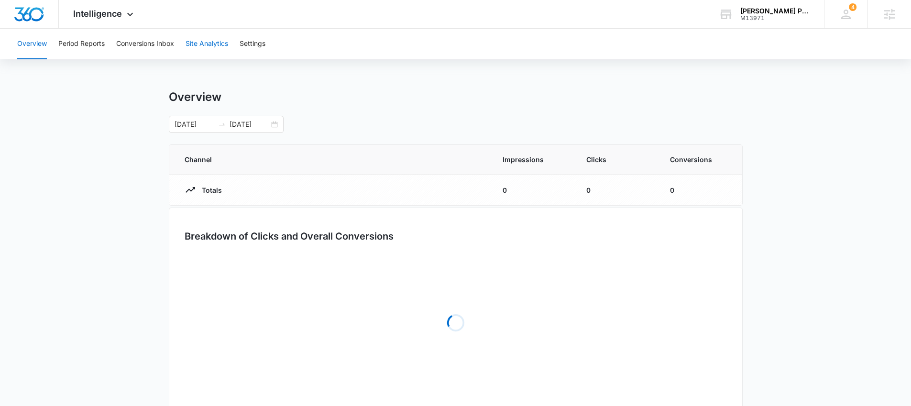
click at [206, 49] on button "Site Analytics" at bounding box center [207, 44] width 43 height 31
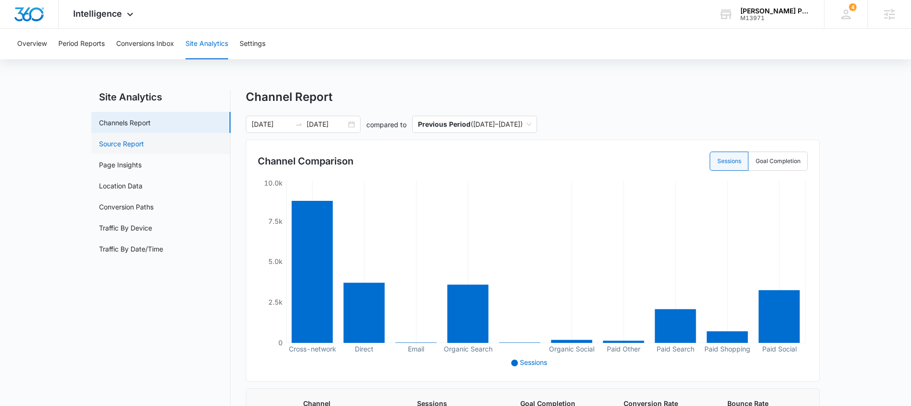
click at [123, 149] on link "Source Report" at bounding box center [121, 144] width 45 height 10
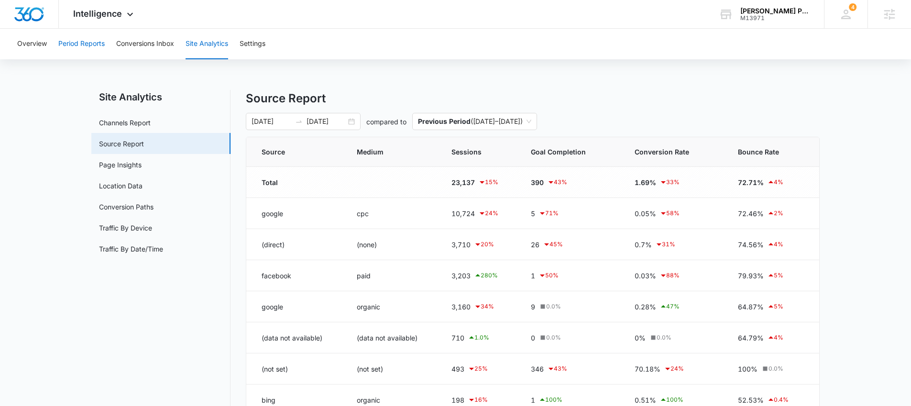
click at [68, 48] on button "Period Reports" at bounding box center [81, 44] width 46 height 31
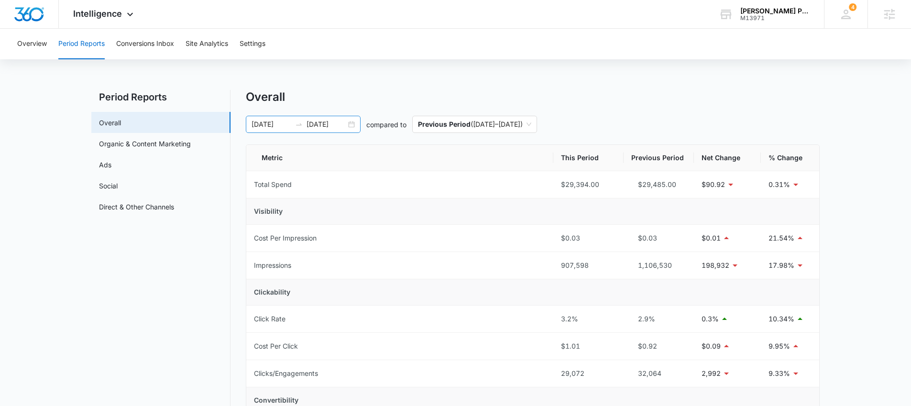
click at [288, 121] on input "07/15/2025" at bounding box center [272, 124] width 40 height 11
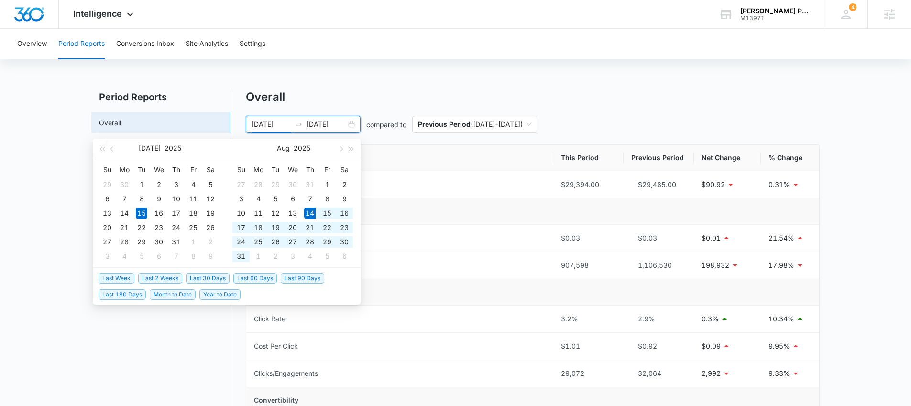
click at [256, 276] on span "Last 60 Days" at bounding box center [255, 278] width 44 height 11
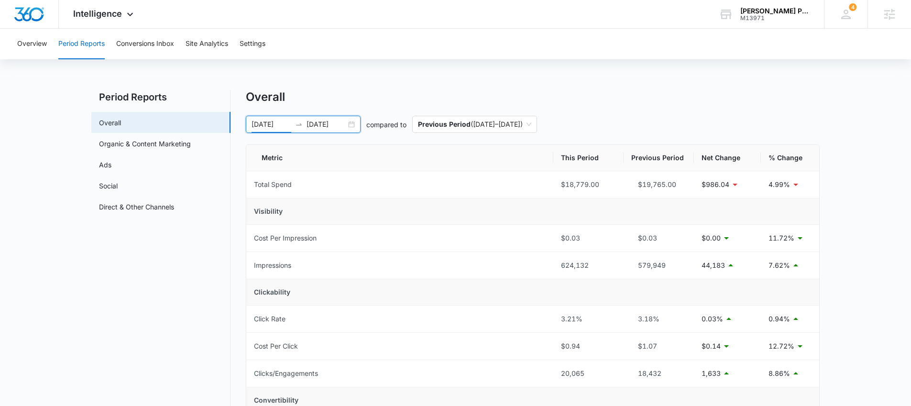
click at [264, 125] on input "08/14/2025" at bounding box center [272, 124] width 40 height 11
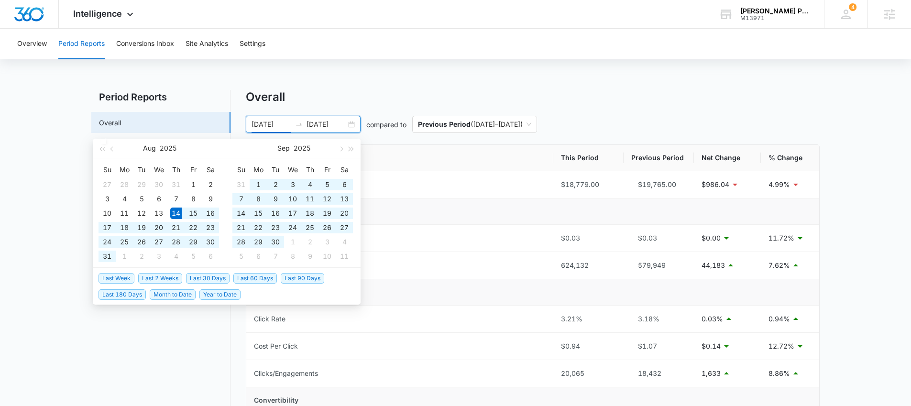
click at [257, 278] on span "Last 60 Days" at bounding box center [255, 278] width 44 height 11
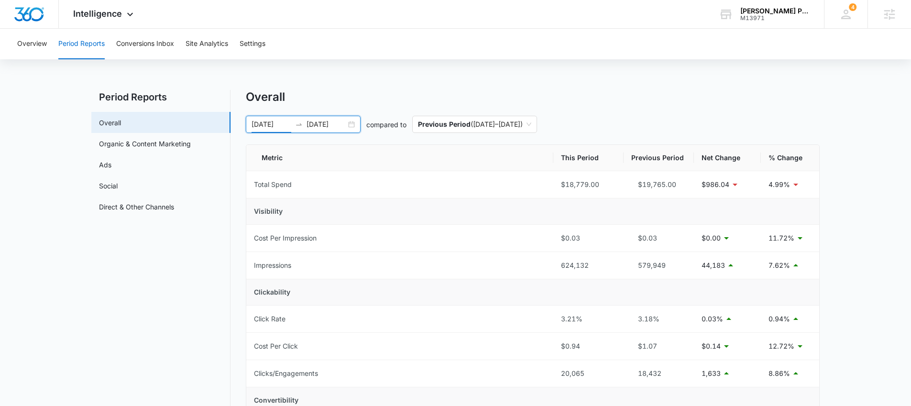
click at [288, 125] on input "08/14/2025" at bounding box center [272, 124] width 40 height 11
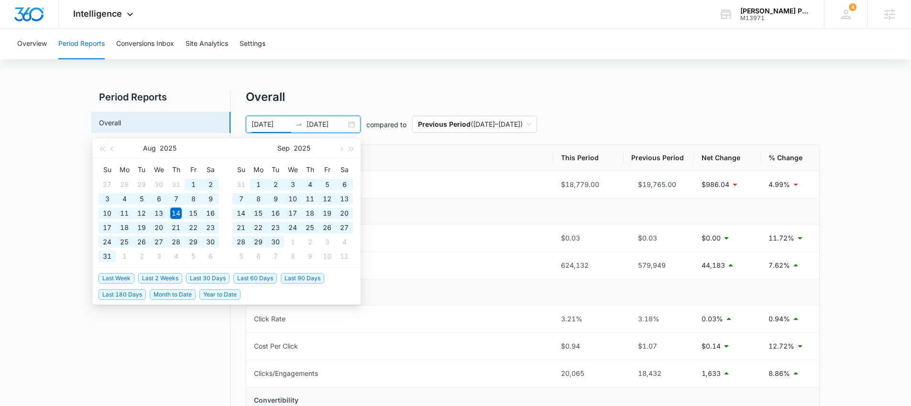
click at [292, 277] on span "Last 90 Days" at bounding box center [303, 278] width 44 height 11
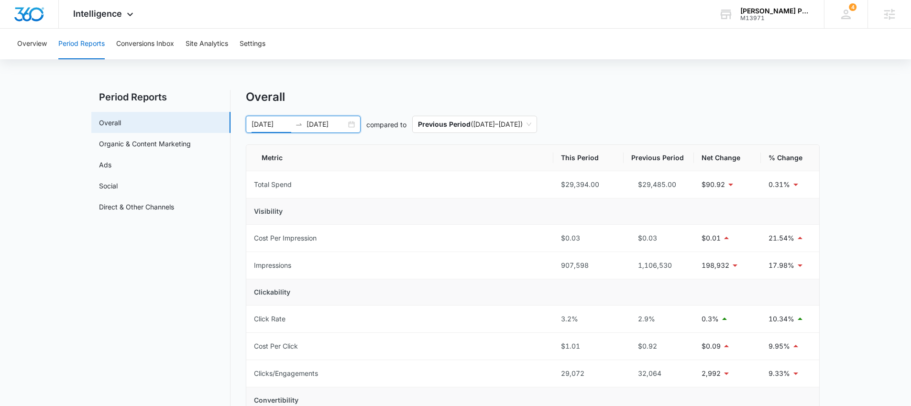
click at [270, 128] on input "07/15/2025" at bounding box center [272, 124] width 40 height 11
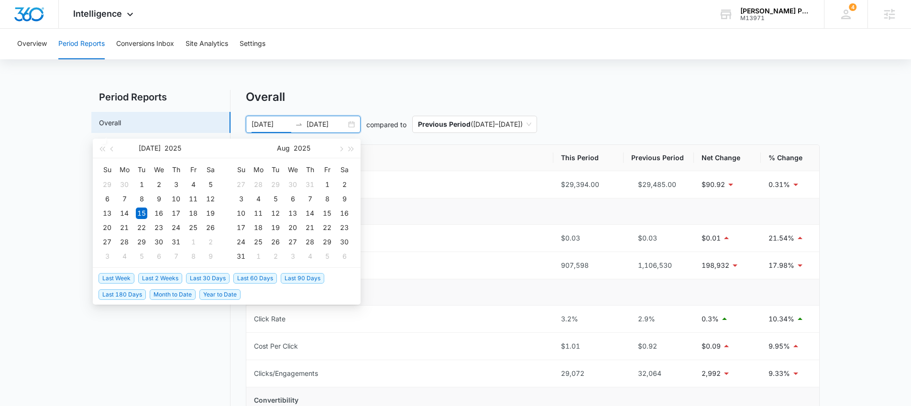
click at [201, 279] on span "Last 30 Days" at bounding box center [208, 278] width 44 height 11
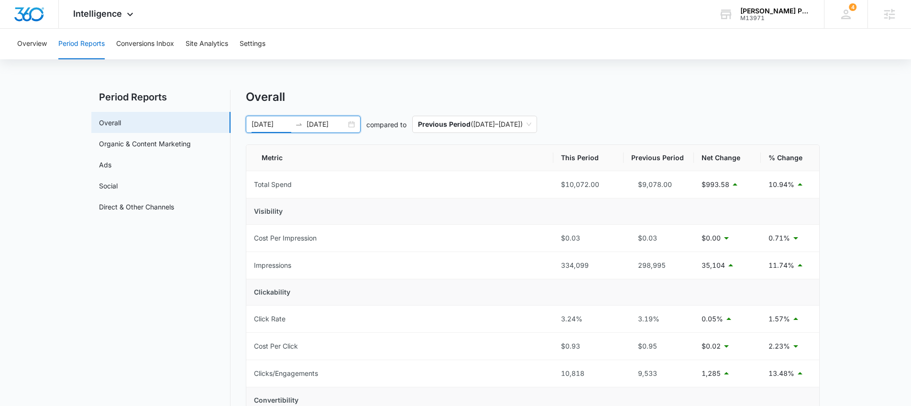
click at [278, 126] on input "09/13/2025" at bounding box center [272, 124] width 40 height 11
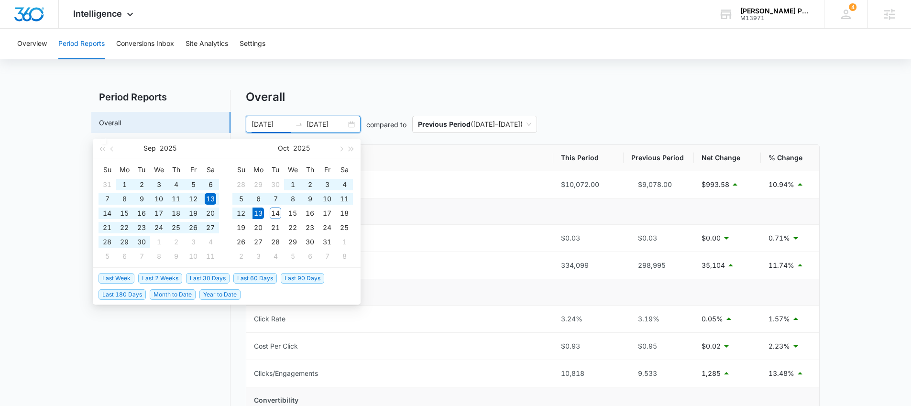
click at [295, 280] on span "Last 90 Days" at bounding box center [303, 278] width 44 height 11
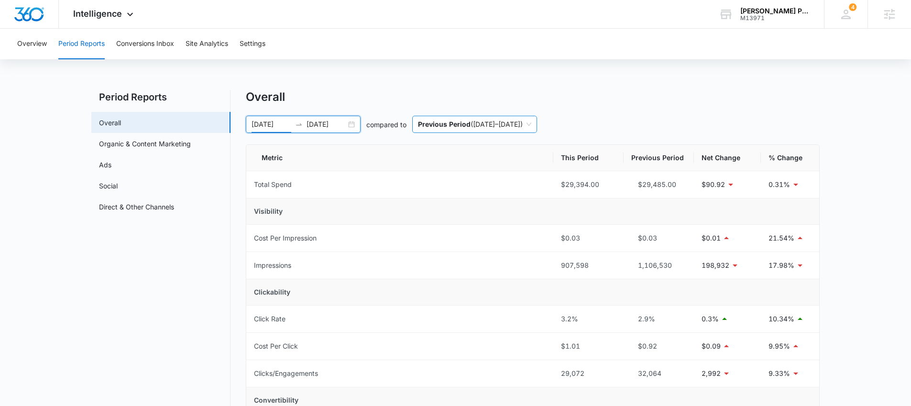
click at [465, 125] on p "Previous Period" at bounding box center [444, 124] width 53 height 8
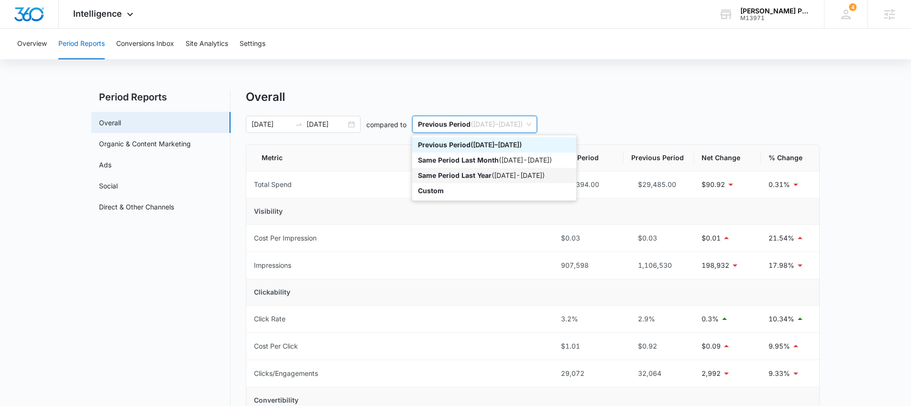
click at [459, 174] on p "Same Period Last Year" at bounding box center [455, 175] width 74 height 8
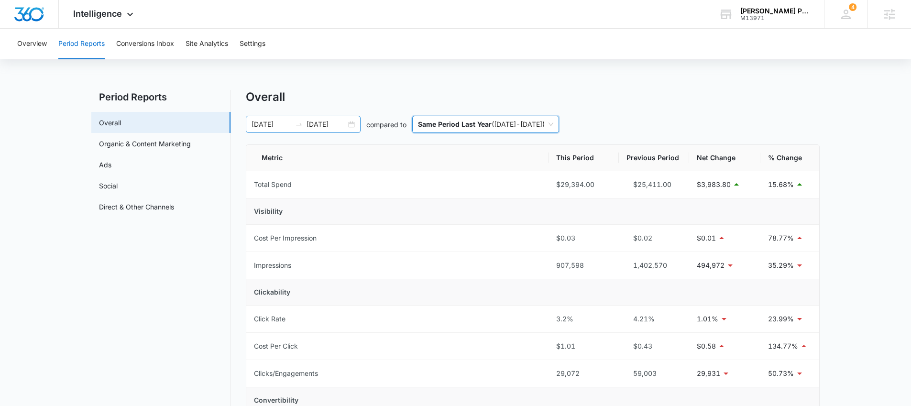
click at [297, 124] on icon "swap-right" at bounding box center [299, 125] width 8 height 8
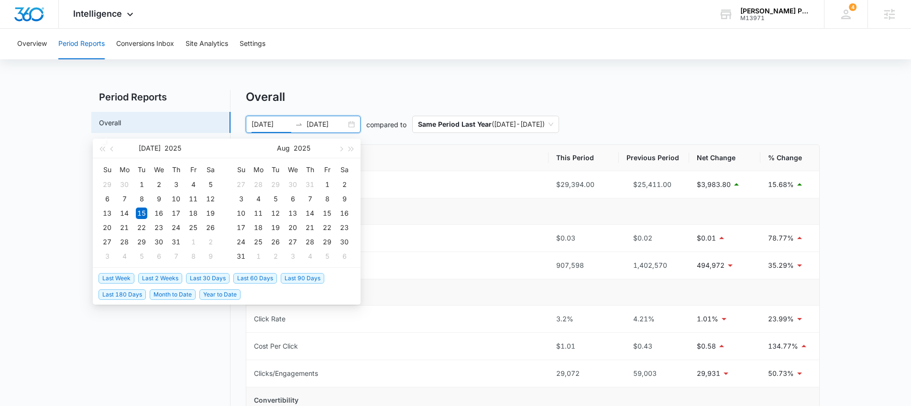
click at [203, 276] on span "Last 30 Days" at bounding box center [208, 278] width 44 height 11
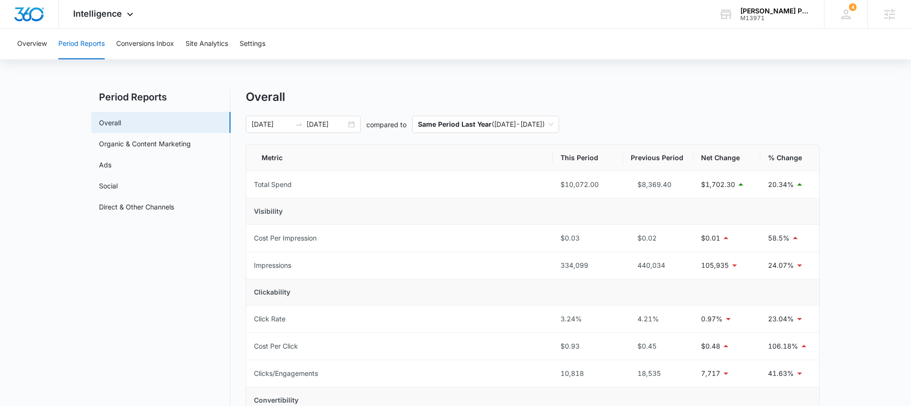
click at [321, 130] on div "09/13/2025 10/13/2025" at bounding box center [303, 124] width 115 height 17
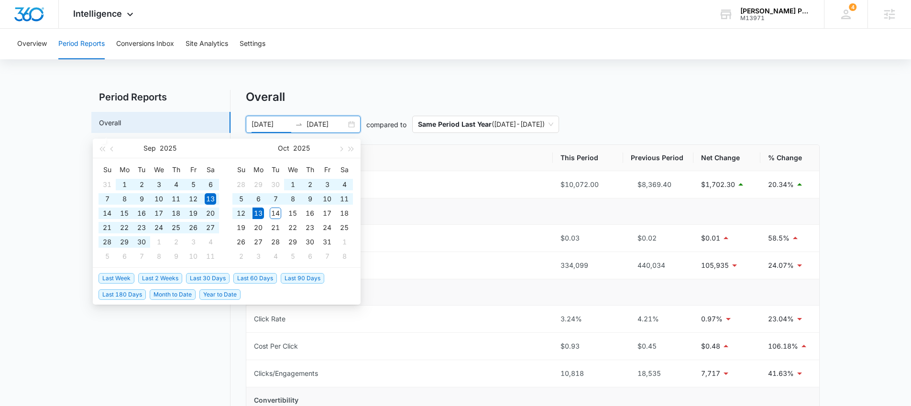
click at [254, 278] on span "Last 60 Days" at bounding box center [255, 278] width 44 height 11
type input "08/14/2025"
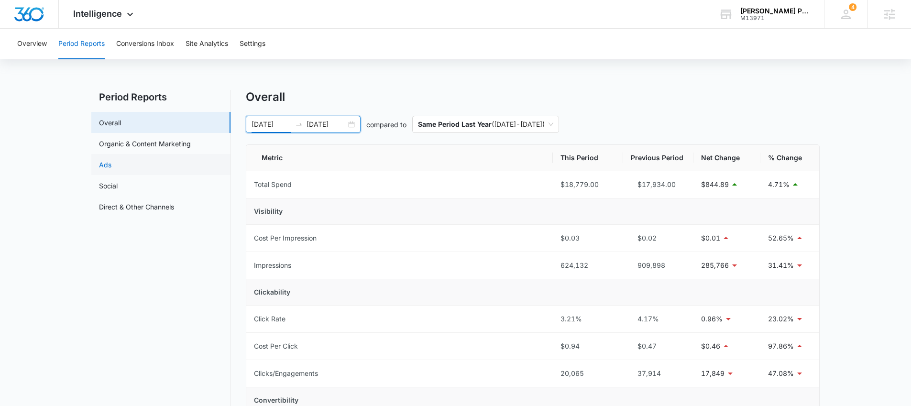
click at [111, 167] on link "Ads" at bounding box center [105, 165] width 12 height 10
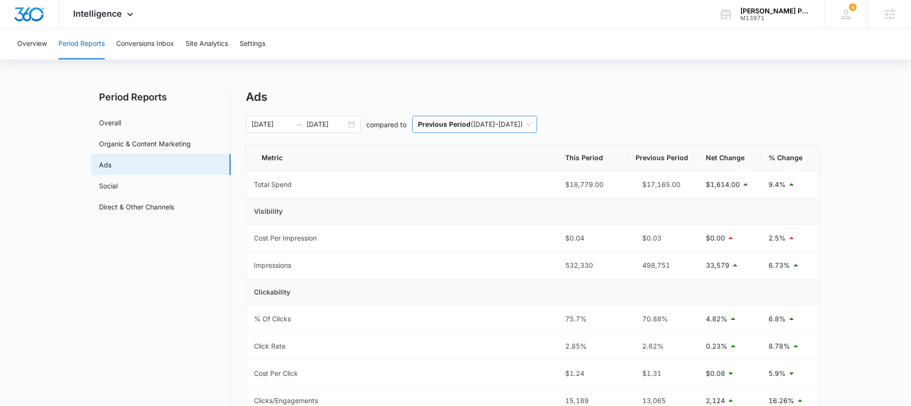
click at [487, 123] on span "Previous Period ( 06/14/2025 – 08/13/2025 )" at bounding box center [474, 124] width 113 height 16
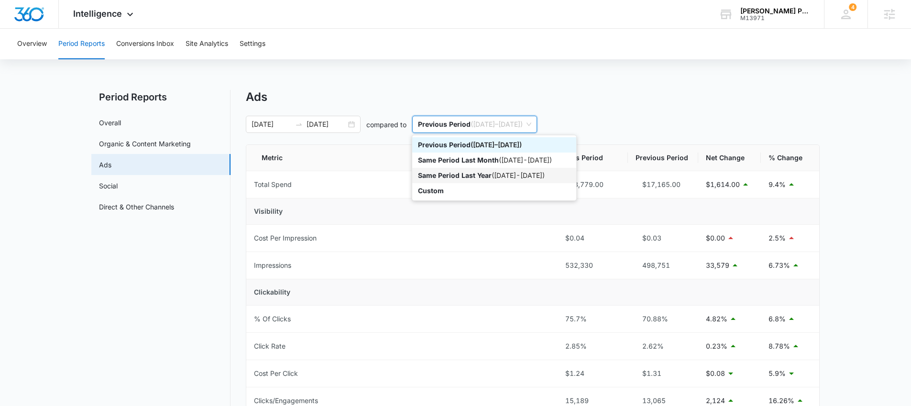
click at [452, 176] on p "Same Period Last Year" at bounding box center [455, 175] width 74 height 8
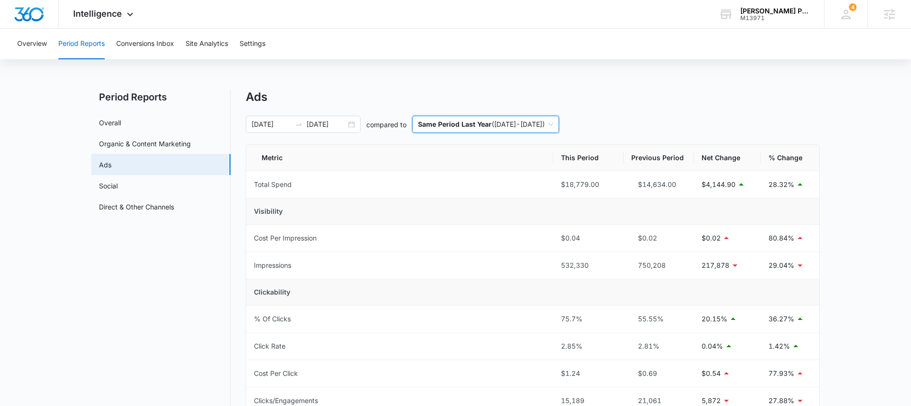
click at [99, 266] on nav "Period Reports Overall Organic & Content Marketing Ads Social Direct & Other Ch…" at bounding box center [160, 391] width 139 height 603
click at [64, 138] on main "Period Reports Overall Organic & Content Marketing Ads Social Direct & Other Ch…" at bounding box center [455, 397] width 911 height 614
click at [61, 135] on main "Period Reports Overall Organic & Content Marketing Ads Social Direct & Other Ch…" at bounding box center [455, 397] width 911 height 614
click at [52, 154] on main "Period Reports Overall Organic & Content Marketing Ads Social Direct & Other Ch…" at bounding box center [455, 397] width 911 height 614
click at [45, 170] on main "Period Reports Overall Organic & Content Marketing Ads Social Direct & Other Ch…" at bounding box center [455, 397] width 911 height 614
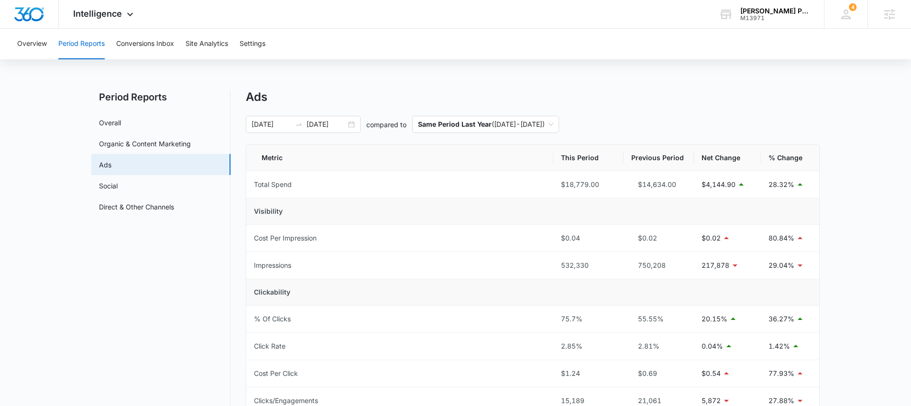
click at [74, 155] on main "Period Reports Overall Organic & Content Marketing Ads Social Direct & Other Ch…" at bounding box center [455, 397] width 911 height 614
click at [55, 187] on main "Period Reports Overall Organic & Content Marketing Ads Social Direct & Other Ch…" at bounding box center [455, 397] width 911 height 614
click at [292, 123] on div at bounding box center [298, 125] width 15 height 8
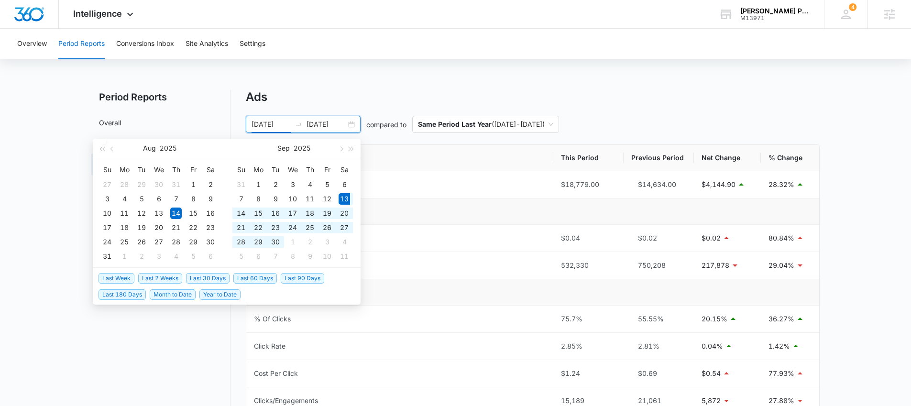
click at [212, 278] on span "Last 30 Days" at bounding box center [208, 278] width 44 height 11
type input "09/13/2025"
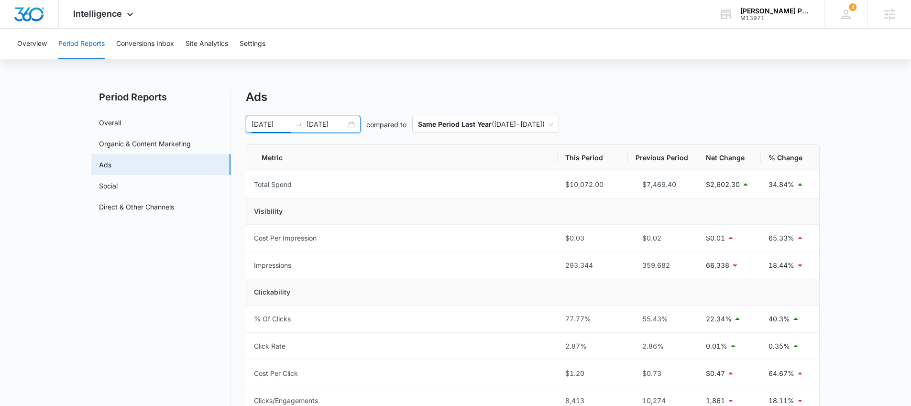
click at [315, 129] on input "10/13/2025" at bounding box center [327, 124] width 40 height 11
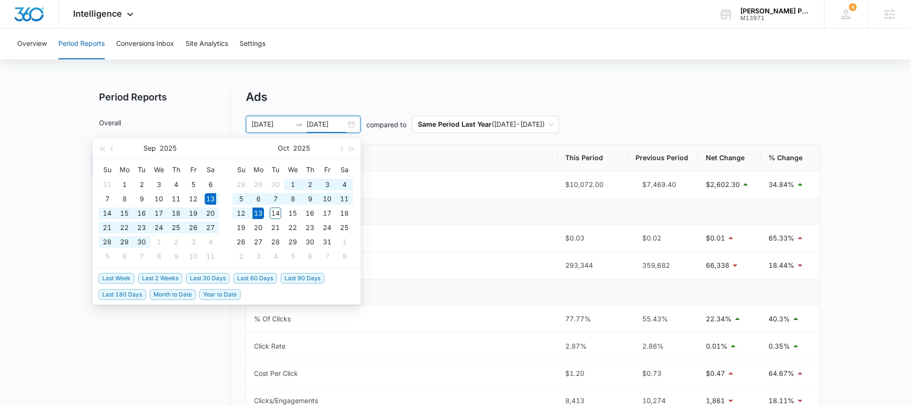
type input "10/13/2025"
click at [245, 278] on span "Last 60 Days" at bounding box center [255, 278] width 44 height 11
type input "08/14/2025"
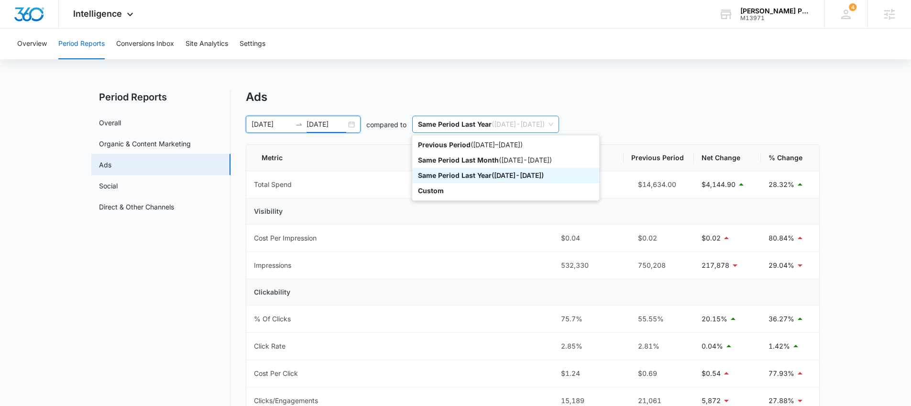
click at [449, 128] on p "Same Period Last Year" at bounding box center [455, 124] width 74 height 8
click at [456, 173] on p "Same Period Last Year" at bounding box center [455, 175] width 74 height 8
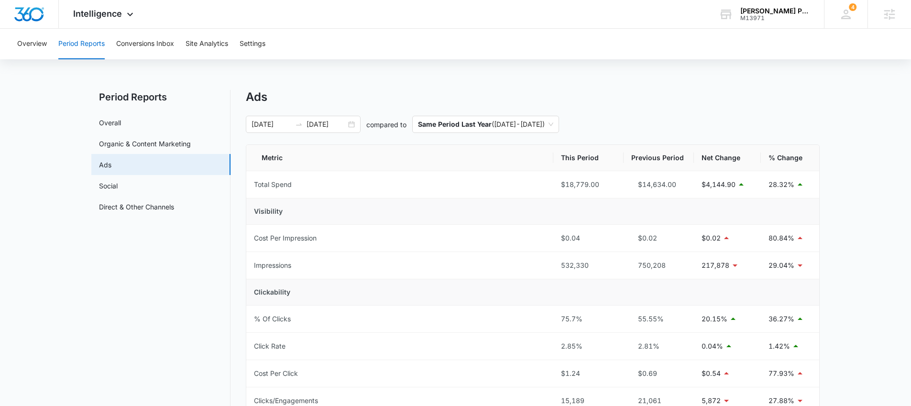
click at [460, 76] on div "Overview Period Reports Conversions Inbox Site Analytics Settings Period Report…" at bounding box center [455, 366] width 911 height 675
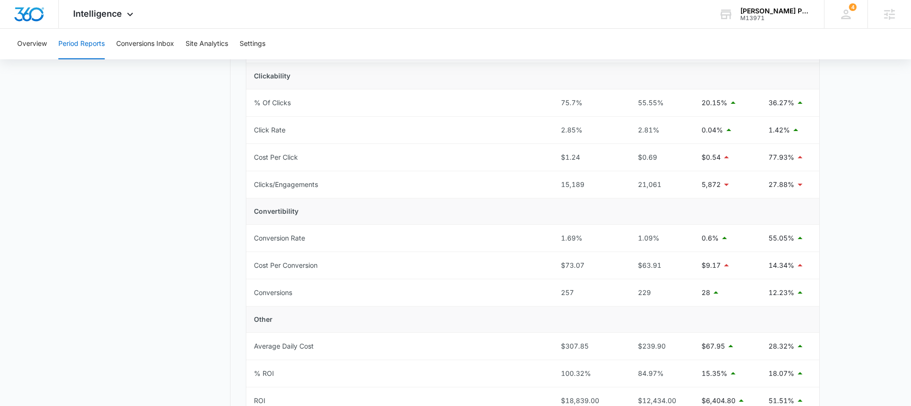
scroll to position [234, 0]
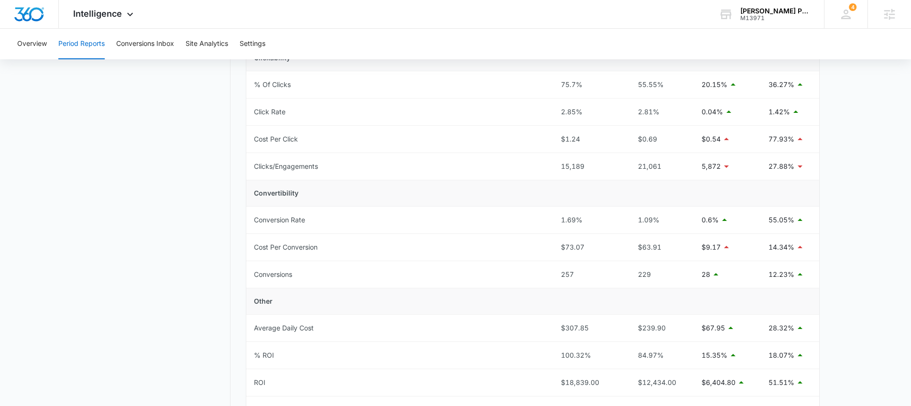
click at [86, 238] on main "Period Reports Overall Organic & Content Marketing Ads Social Direct & Other Ch…" at bounding box center [455, 163] width 911 height 614
click at [109, 16] on span "Intelligence" at bounding box center [97, 14] width 49 height 10
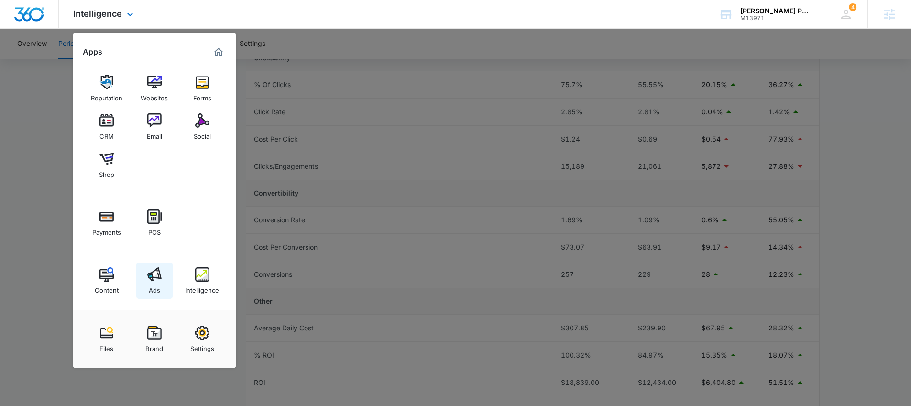
click at [153, 276] on img at bounding box center [154, 274] width 14 height 14
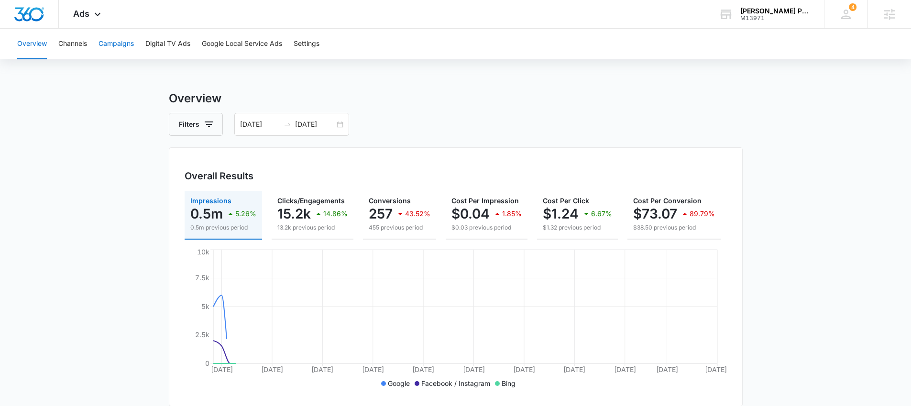
click at [118, 44] on button "Campaigns" at bounding box center [116, 44] width 35 height 31
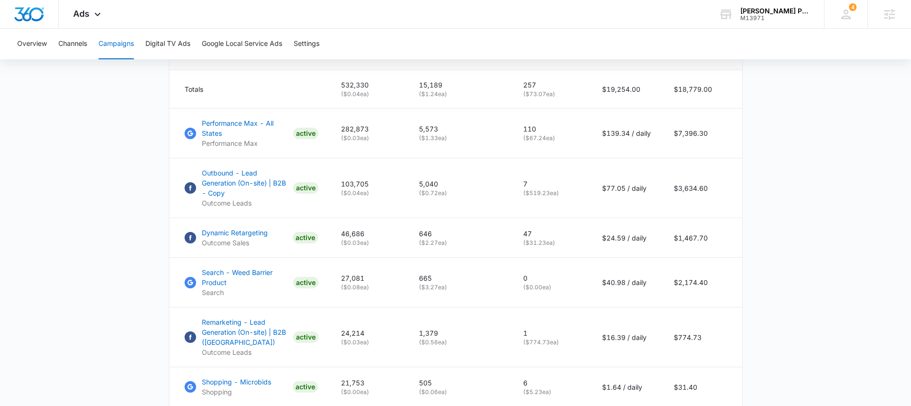
scroll to position [423, 0]
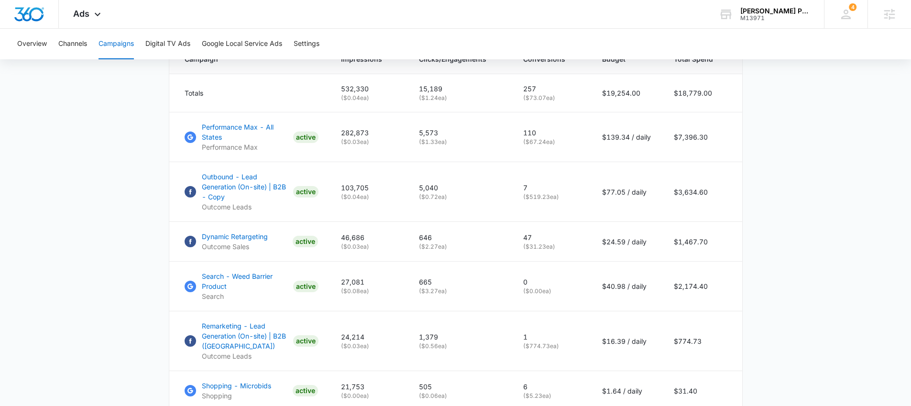
click at [117, 176] on main "Campaigns Filters 08/14/2025 10/13/2025 Overall Results Impressions 0.5m 5.26% …" at bounding box center [455, 176] width 911 height 1018
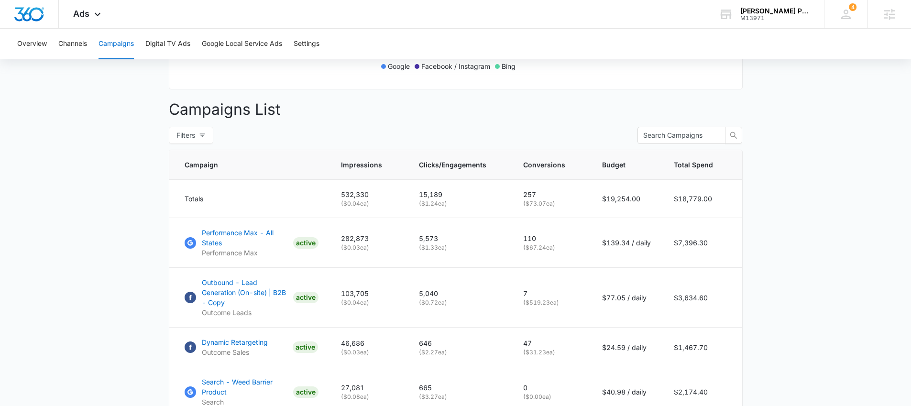
scroll to position [345, 0]
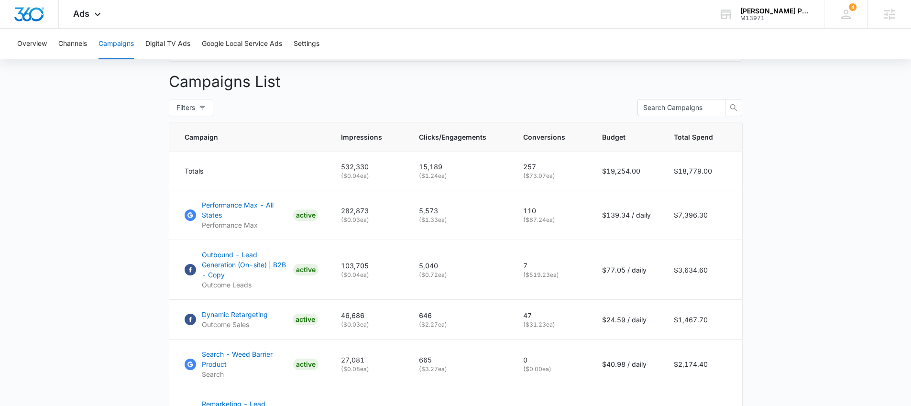
click at [69, 196] on main "Campaigns Filters 08/14/2025 10/13/2025 Overall Results Impressions 0.5m 5.26% …" at bounding box center [455, 254] width 911 height 1018
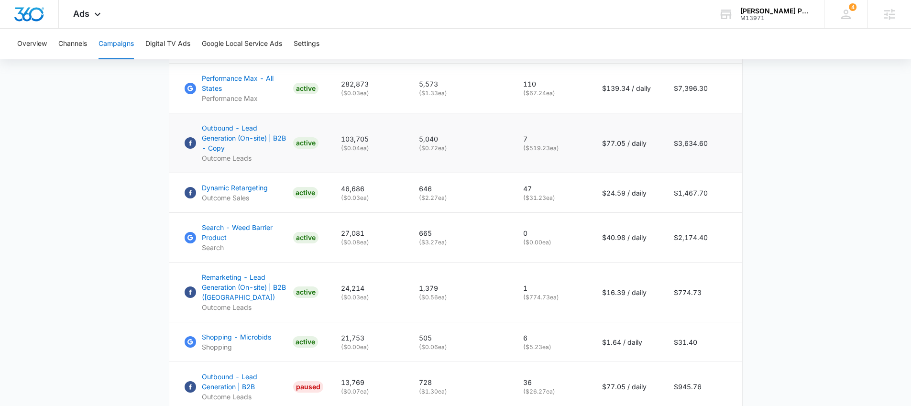
scroll to position [475, 0]
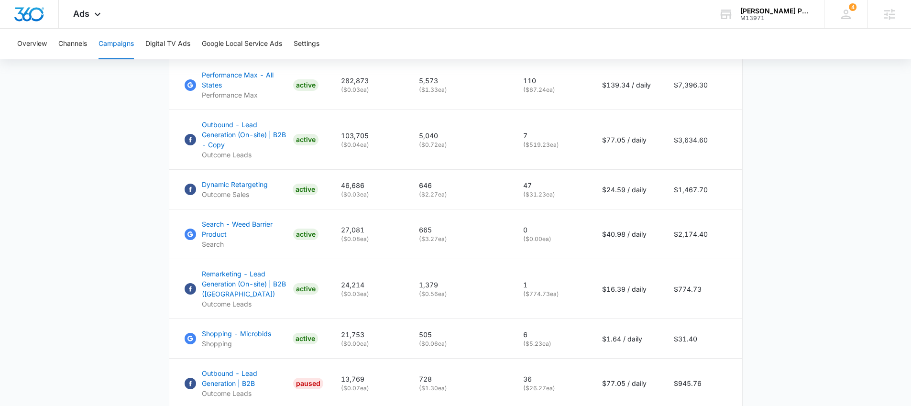
click at [146, 189] on main "Campaigns Filters 08/14/2025 10/13/2025 Overall Results Impressions 0.5m 5.26% …" at bounding box center [455, 124] width 911 height 1018
click at [88, 186] on main "Campaigns Filters 08/14/2025 10/13/2025 Overall Results Impressions 0.5m 5.26% …" at bounding box center [455, 124] width 911 height 1018
click at [137, 184] on main "Campaigns Filters 08/14/2025 10/13/2025 Overall Results Impressions 0.5m 5.26% …" at bounding box center [455, 124] width 911 height 1018
click at [117, 225] on main "Campaigns Filters 08/14/2025 10/13/2025 Overall Results Impressions 0.5m 5.26% …" at bounding box center [455, 124] width 911 height 1018
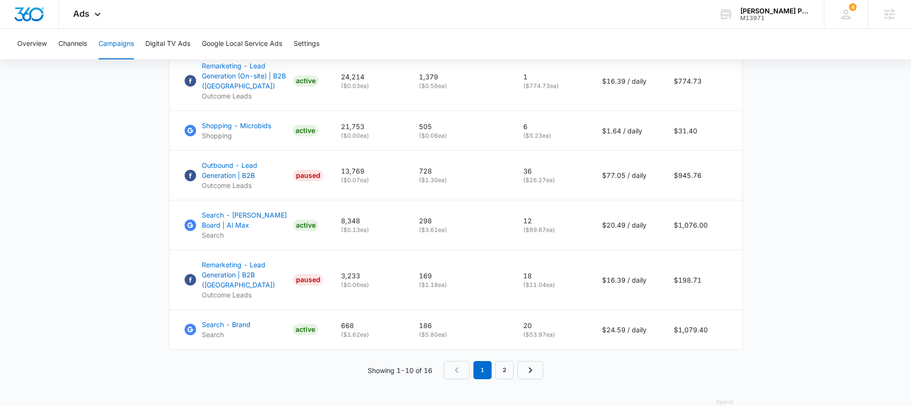
scroll to position [689, 0]
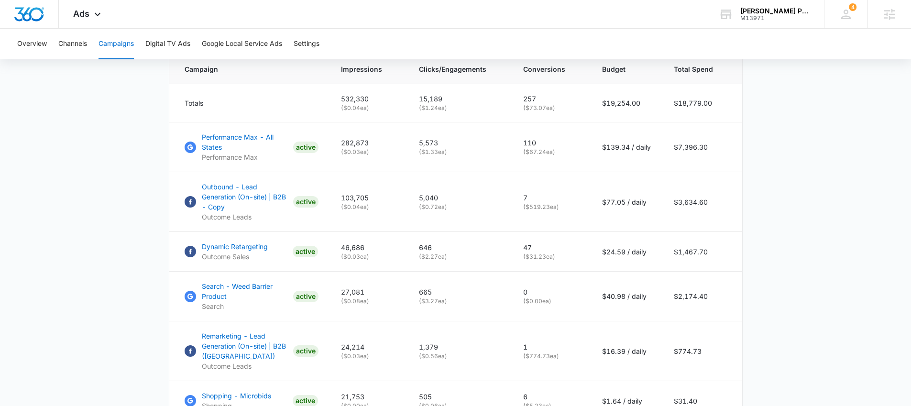
scroll to position [413, 0]
click at [141, 168] on main "Campaigns Filters 08/14/2025 10/13/2025 Overall Results Impressions 0.5m 5.26% …" at bounding box center [455, 186] width 911 height 1018
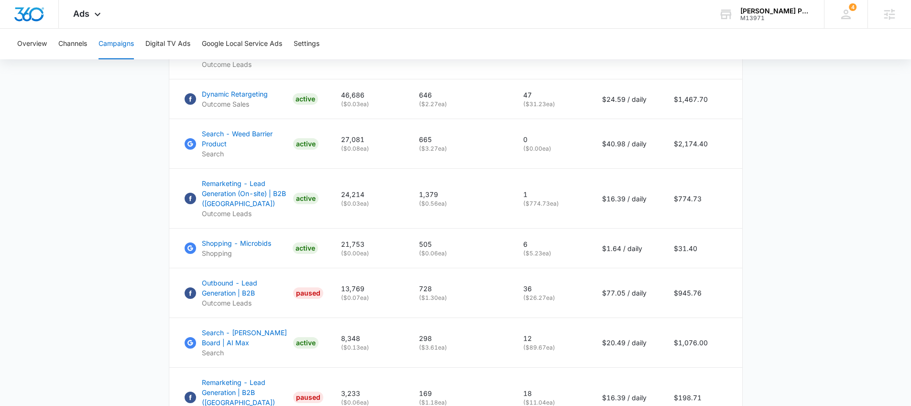
scroll to position [563, 0]
click at [82, 192] on main "Campaigns Filters 08/14/2025 10/13/2025 Overall Results Impressions 0.5m 5.26% …" at bounding box center [455, 35] width 911 height 1018
click at [95, 202] on main "Campaigns Filters 08/14/2025 10/13/2025 Overall Results Impressions 0.5m 5.26% …" at bounding box center [455, 35] width 911 height 1018
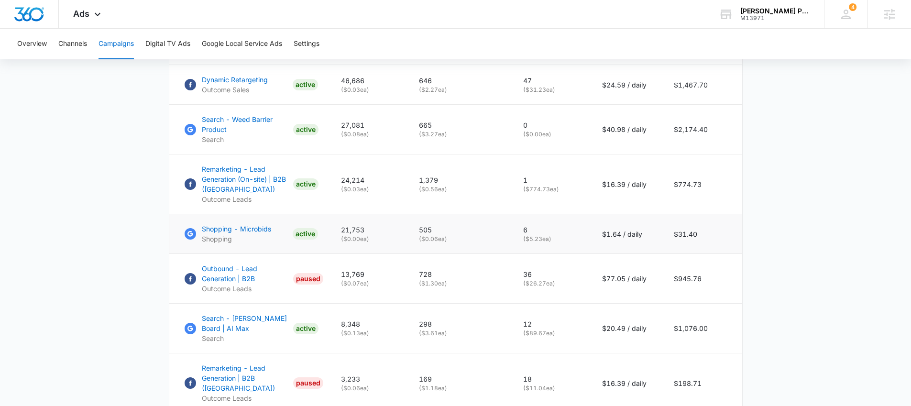
scroll to position [583, 0]
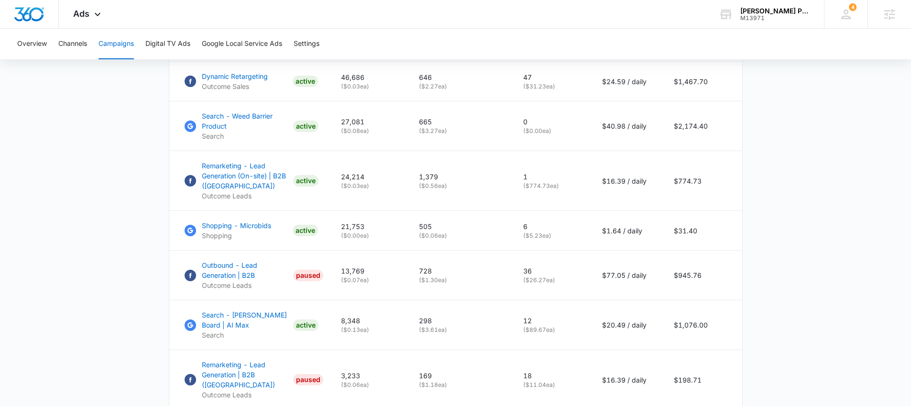
click at [111, 190] on main "Campaigns Filters 08/14/2025 10/13/2025 Overall Results Impressions 0.5m 5.26% …" at bounding box center [455, 16] width 911 height 1018
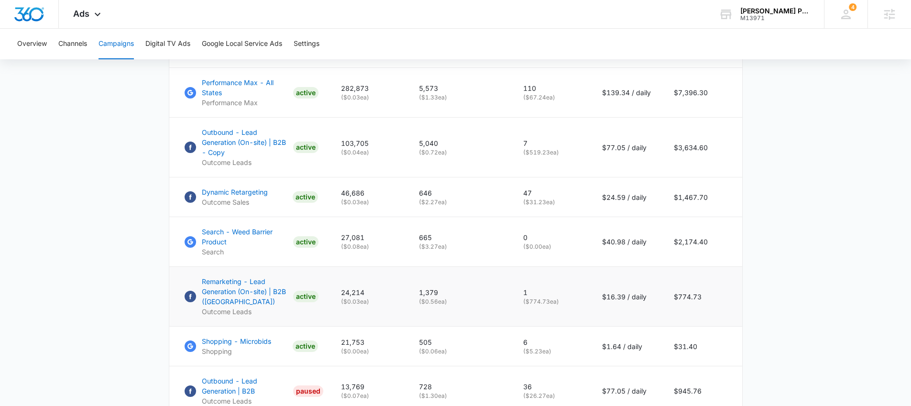
scroll to position [432, 0]
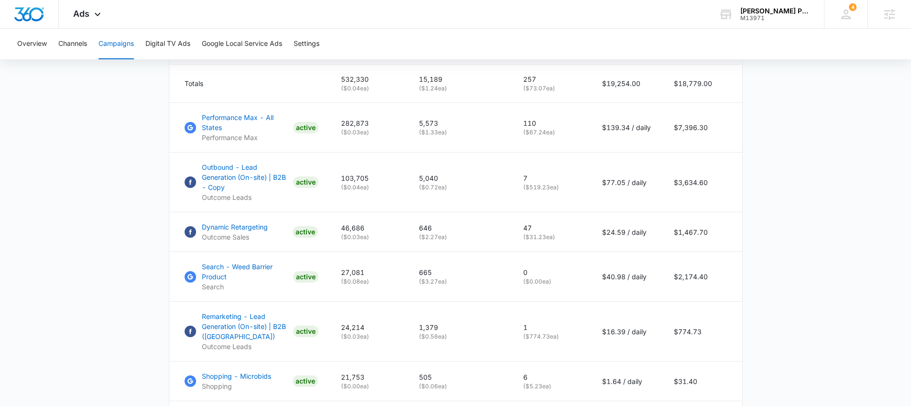
click at [91, 243] on main "Campaigns Filters 08/14/2025 10/13/2025 Overall Results Impressions 0.5m 5.26% …" at bounding box center [455, 167] width 911 height 1018
click at [120, 211] on main "Campaigns Filters 08/14/2025 10/13/2025 Overall Results Impressions 0.5m 5.26% …" at bounding box center [455, 167] width 911 height 1018
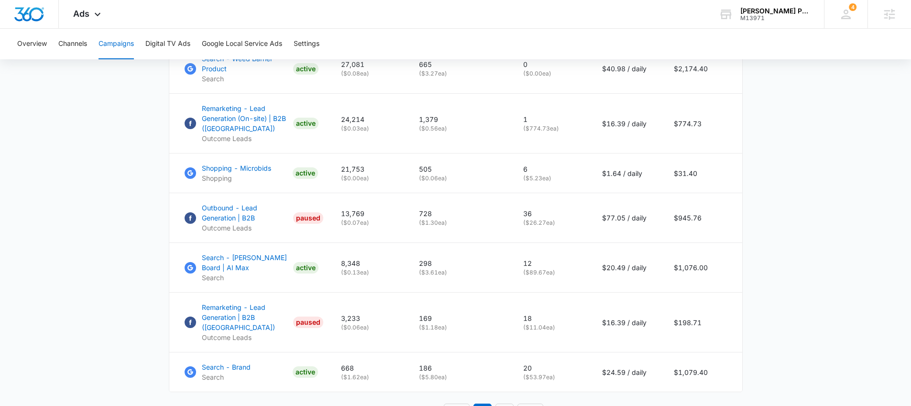
scroll to position [648, 0]
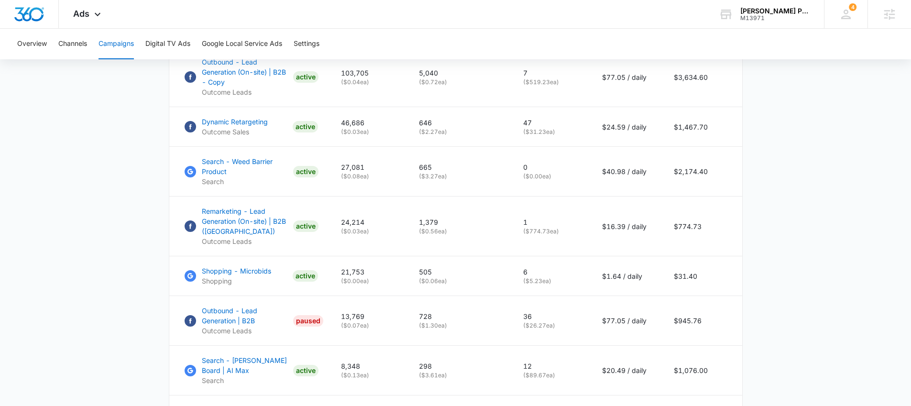
scroll to position [541, 0]
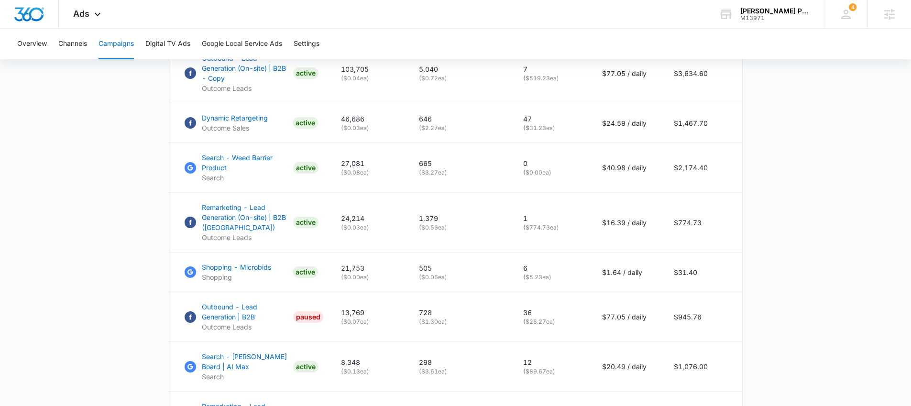
click at [104, 171] on main "Campaigns Filters 08/14/2025 10/13/2025 Overall Results Impressions 0.5m 5.26% …" at bounding box center [455, 57] width 911 height 1018
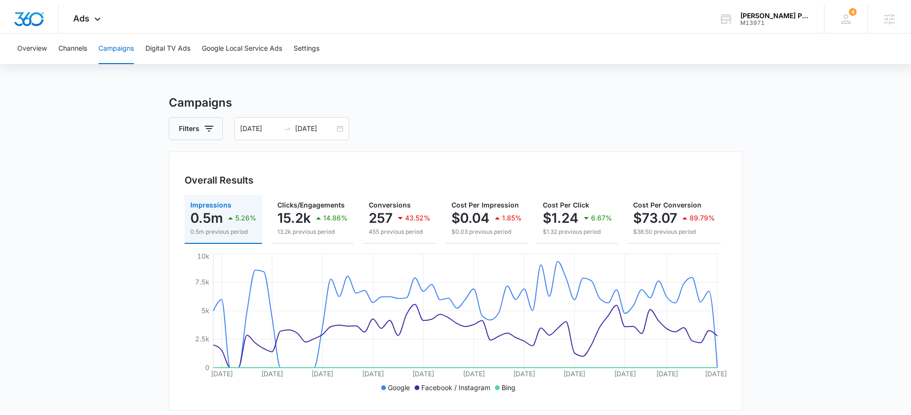
scroll to position [0, 0]
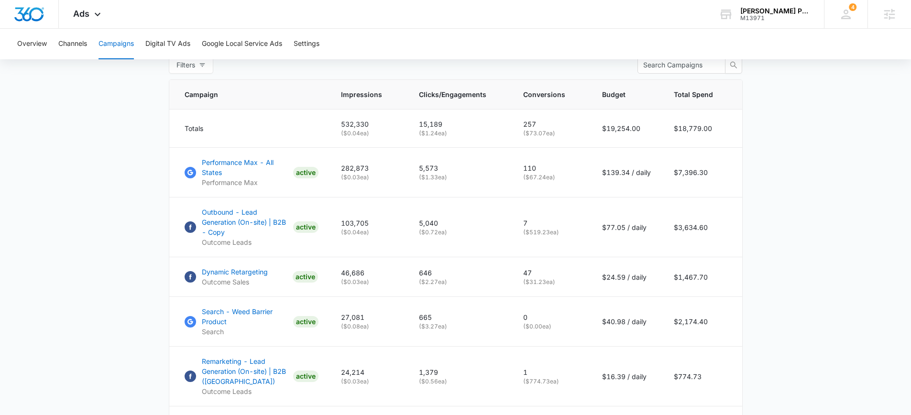
scroll to position [386, 0]
click at [110, 252] on main "Campaigns Filters 08/14/2025 10/13/2025 Overall Results Impressions 0.5m 5.26% …" at bounding box center [455, 212] width 911 height 1018
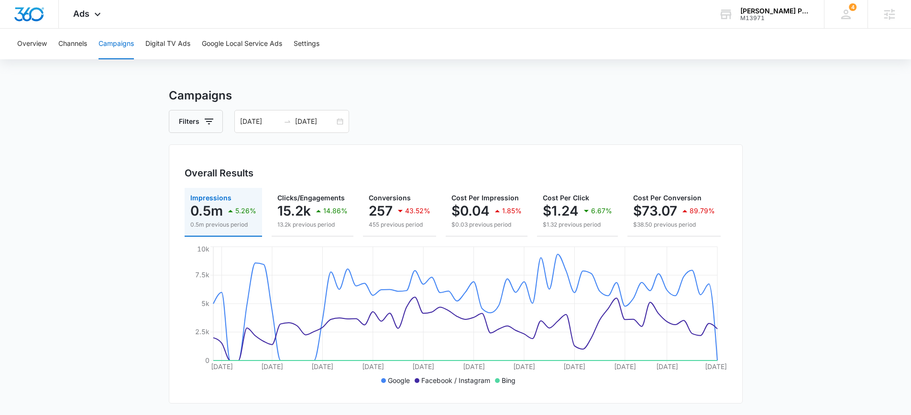
scroll to position [0, 0]
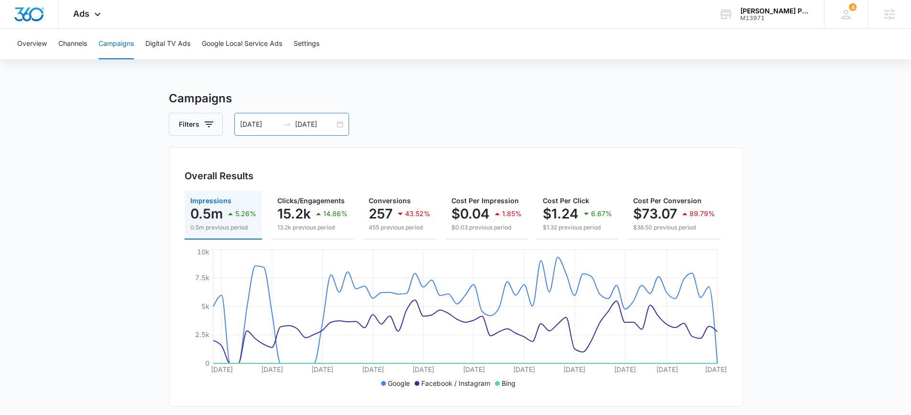
click at [254, 128] on input "08/14/2025" at bounding box center [260, 124] width 40 height 11
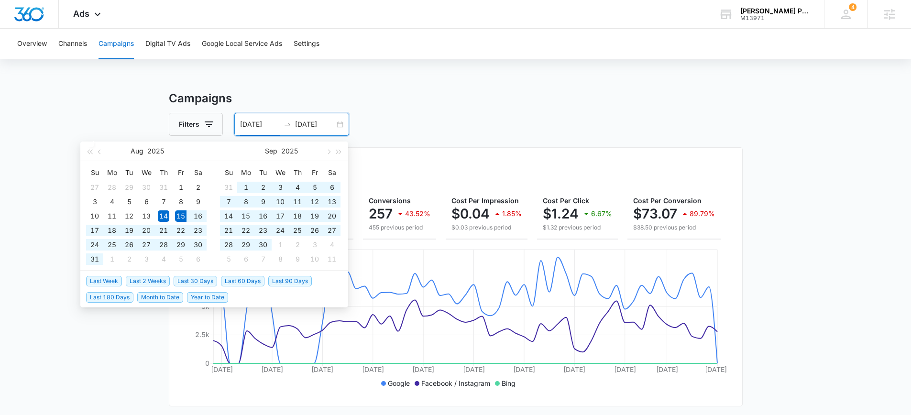
click at [242, 282] on span "Last 60 Days" at bounding box center [243, 281] width 44 height 11
type input "08/15/2025"
type input "[DATE]"
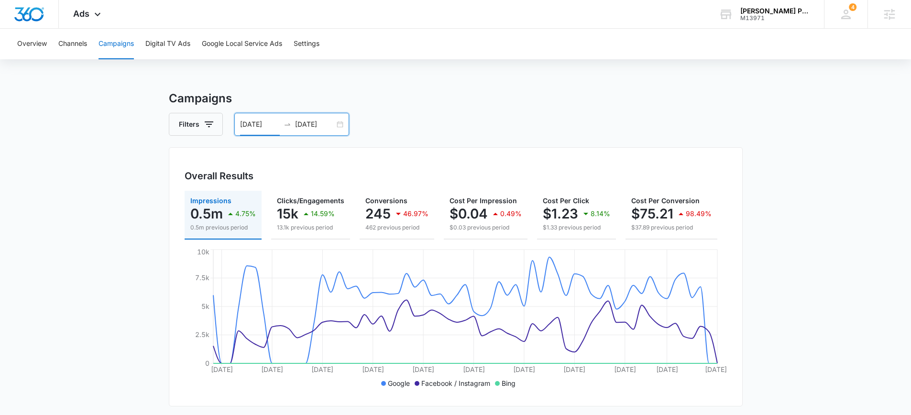
click at [271, 124] on input "08/15/2025" at bounding box center [260, 124] width 40 height 11
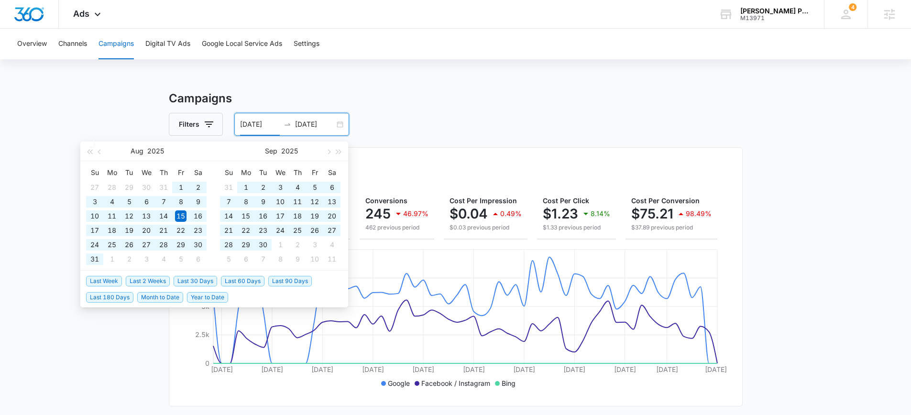
click at [285, 282] on span "Last 90 Days" at bounding box center [290, 281] width 44 height 11
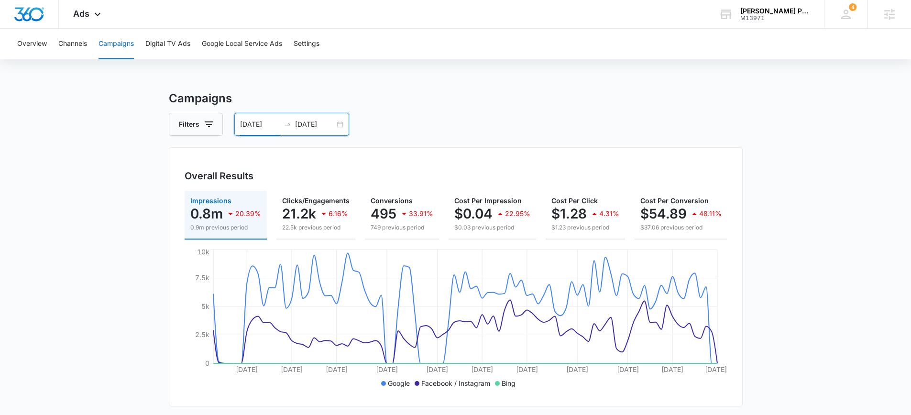
click at [261, 123] on input "07/16/2025" at bounding box center [260, 124] width 40 height 11
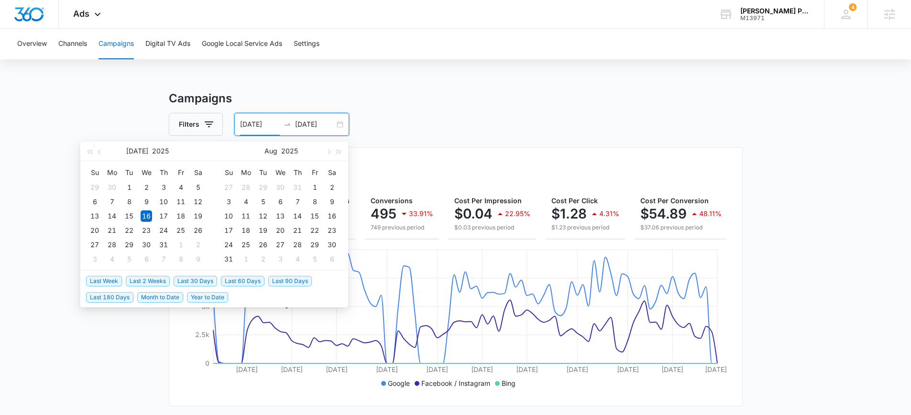
click at [190, 280] on span "Last 30 Days" at bounding box center [196, 281] width 44 height 11
type input "[DATE]"
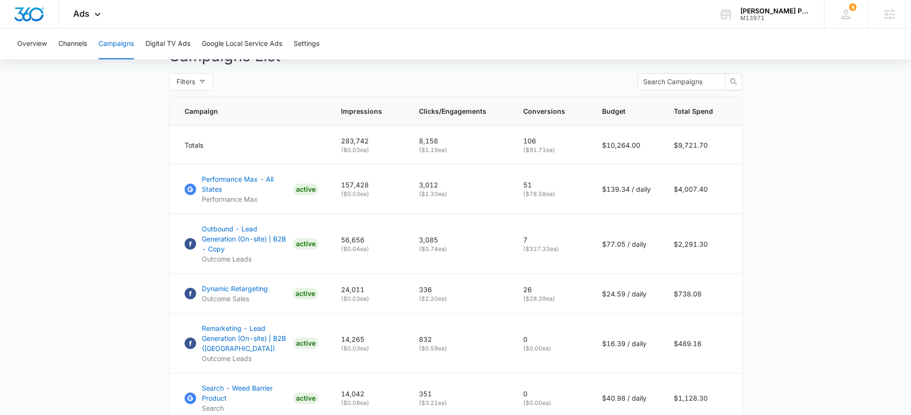
scroll to position [352, 0]
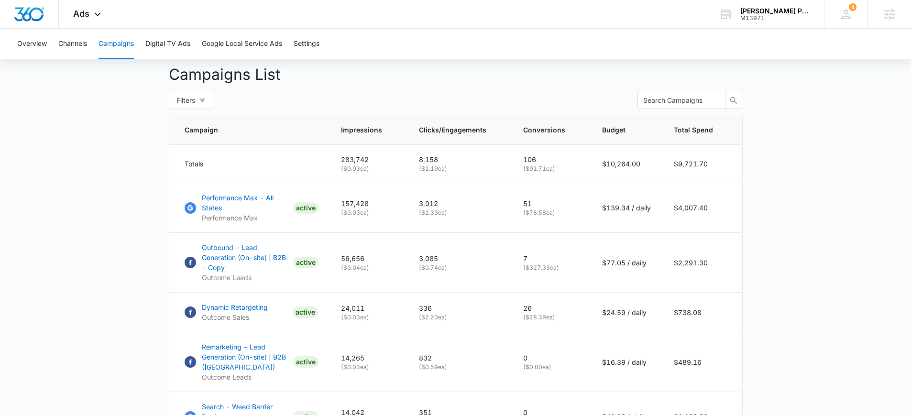
click at [110, 165] on main "Campaigns Filters 09/14/2025 10/14/2025 Overall Results Impressions 283.7k 10.9…" at bounding box center [455, 232] width 911 height 988
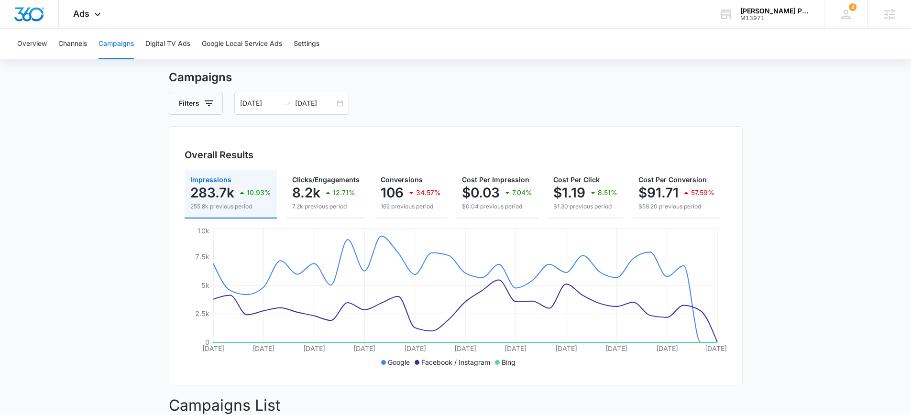
scroll to position [0, 0]
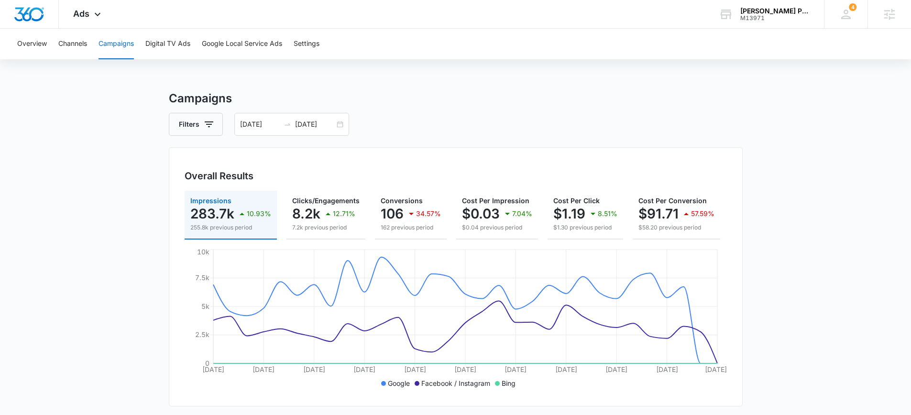
drag, startPoint x: 85, startPoint y: 142, endPoint x: 122, endPoint y: 82, distance: 70.5
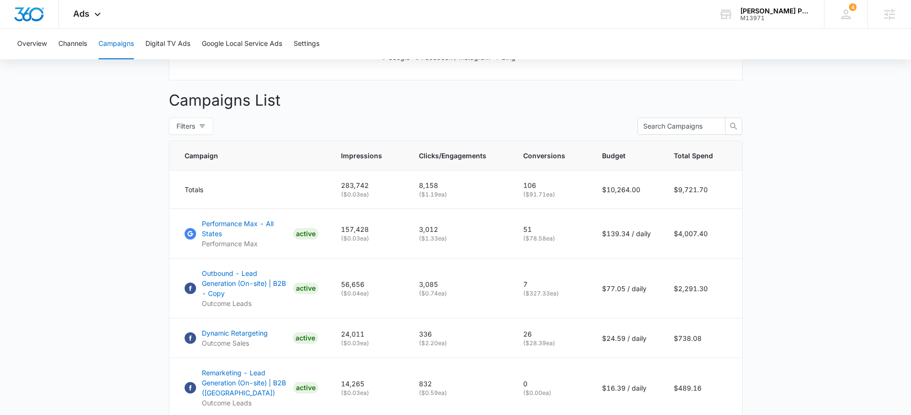
scroll to position [334, 0]
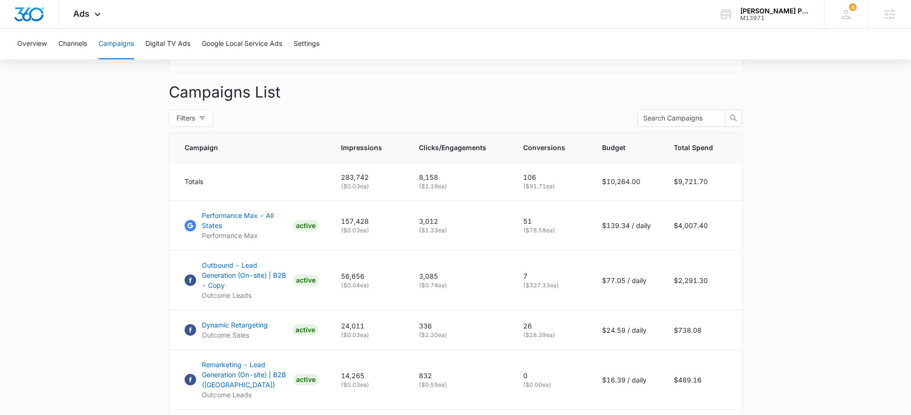
click at [75, 205] on main "Campaigns Filters 09/14/2025 10/14/2025 Overall Results Impressions 283.7k 10.9…" at bounding box center [455, 250] width 911 height 988
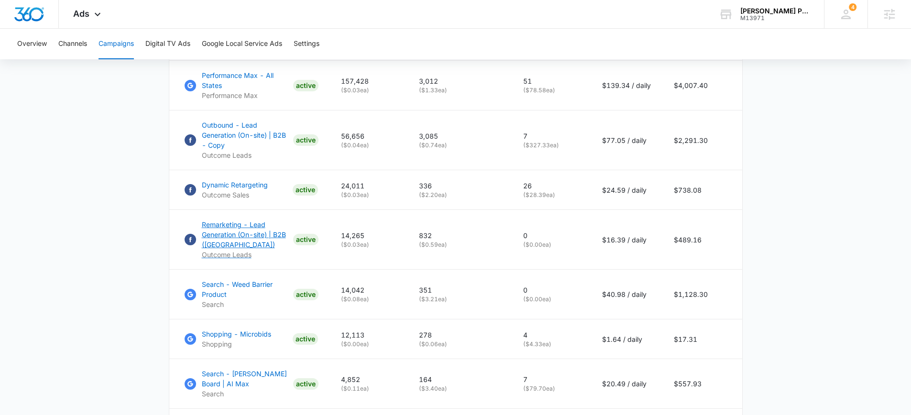
scroll to position [475, 0]
click at [124, 192] on main "Campaigns Filters 09/14/2025 10/14/2025 Overall Results Impressions 283.7k 10.9…" at bounding box center [455, 108] width 911 height 988
click at [110, 209] on main "Campaigns Filters 09/14/2025 10/14/2025 Overall Results Impressions 283.7k 10.9…" at bounding box center [455, 108] width 911 height 988
click at [104, 187] on main "Campaigns Filters 09/14/2025 10/14/2025 Overall Results Impressions 283.7k 10.9…" at bounding box center [455, 108] width 911 height 988
click at [137, 174] on main "Campaigns Filters 09/14/2025 10/14/2025 Overall Results Impressions 283.7k 10.9…" at bounding box center [455, 108] width 911 height 988
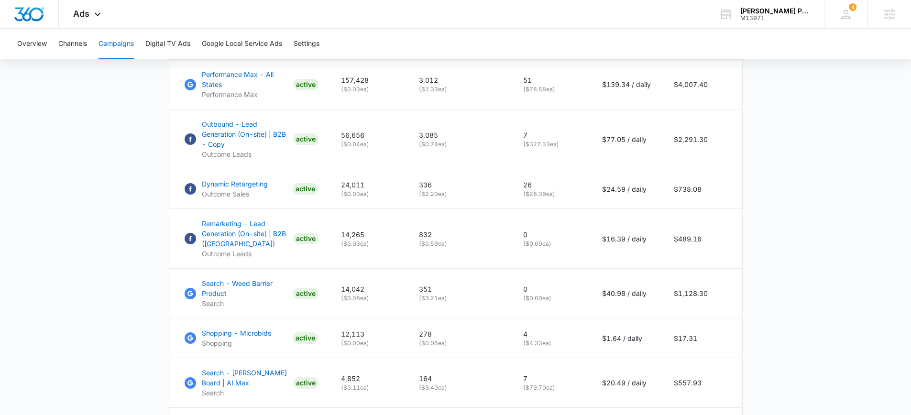
click at [146, 145] on main "Campaigns Filters 09/14/2025 10/14/2025 Overall Results Impressions 283.7k 10.9…" at bounding box center [455, 108] width 911 height 988
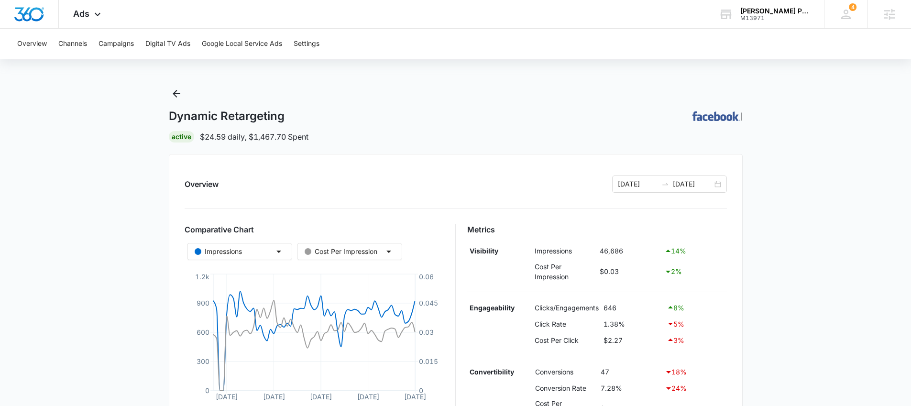
scroll to position [260, 0]
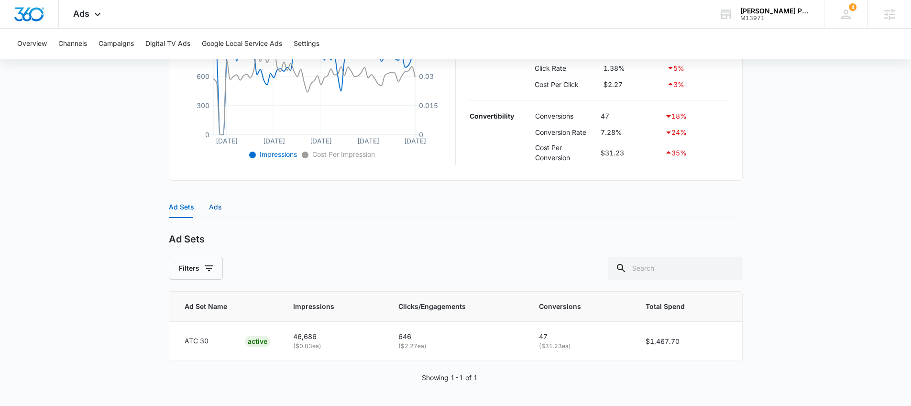
click at [211, 206] on div "Ads" at bounding box center [215, 207] width 12 height 11
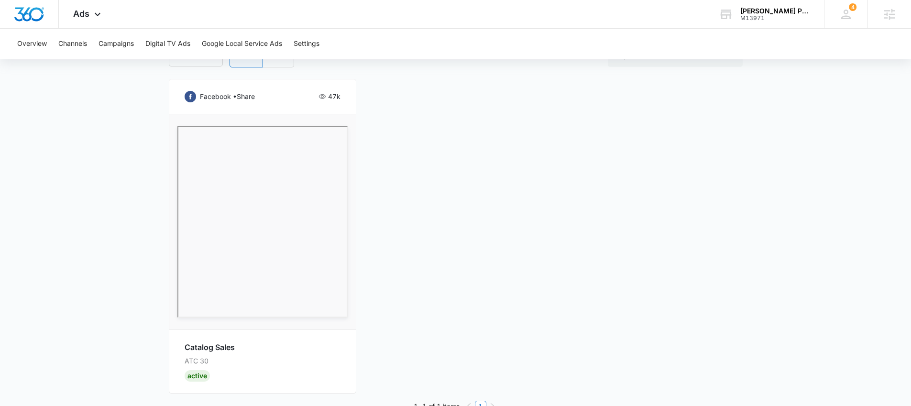
scroll to position [517, 0]
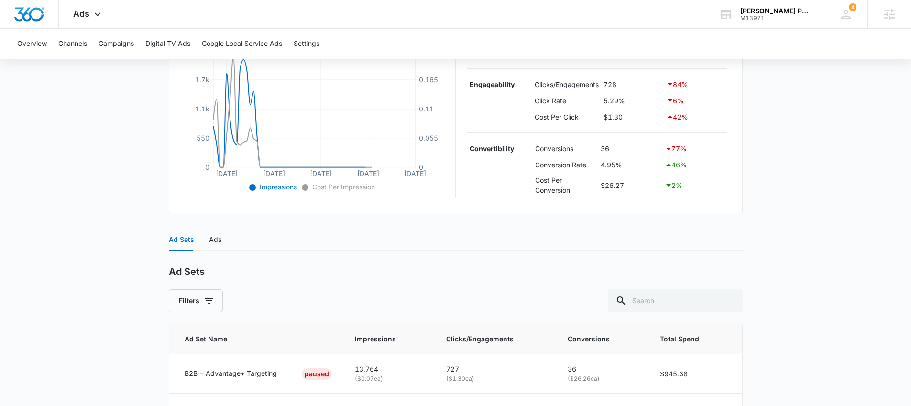
scroll to position [338, 0]
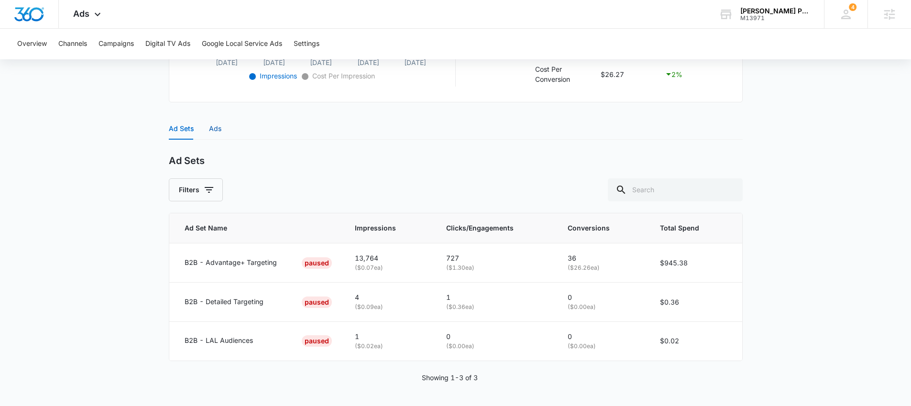
click at [214, 126] on div "Ads" at bounding box center [215, 128] width 12 height 11
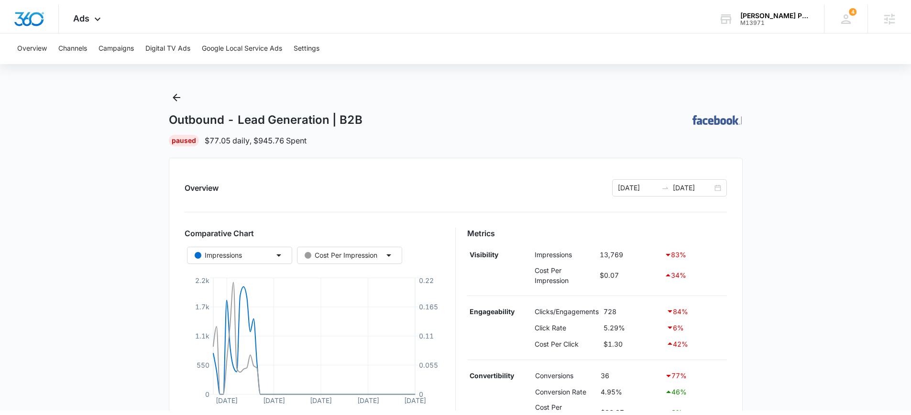
scroll to position [0, 0]
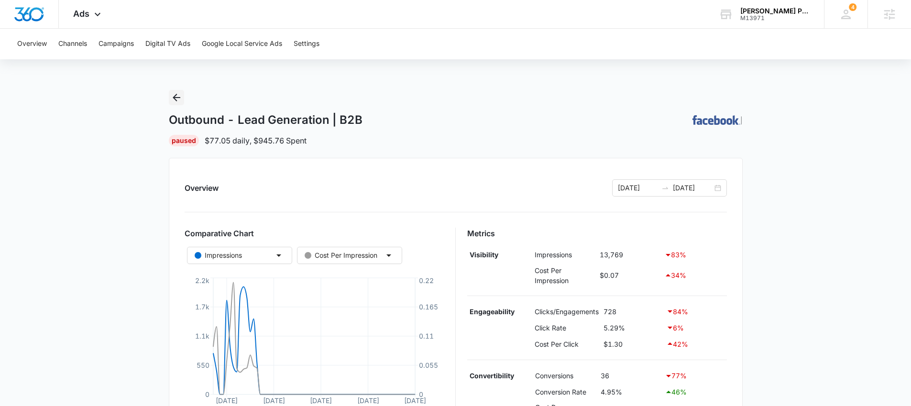
click at [179, 98] on icon "Back" at bounding box center [176, 97] width 11 height 11
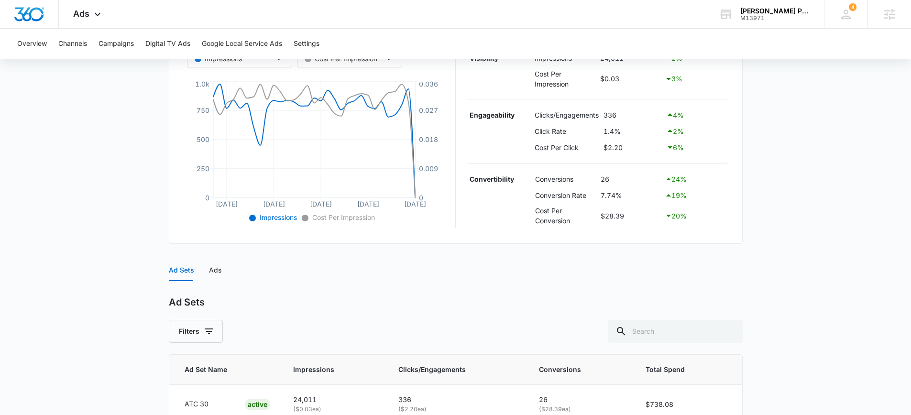
scroll to position [251, 0]
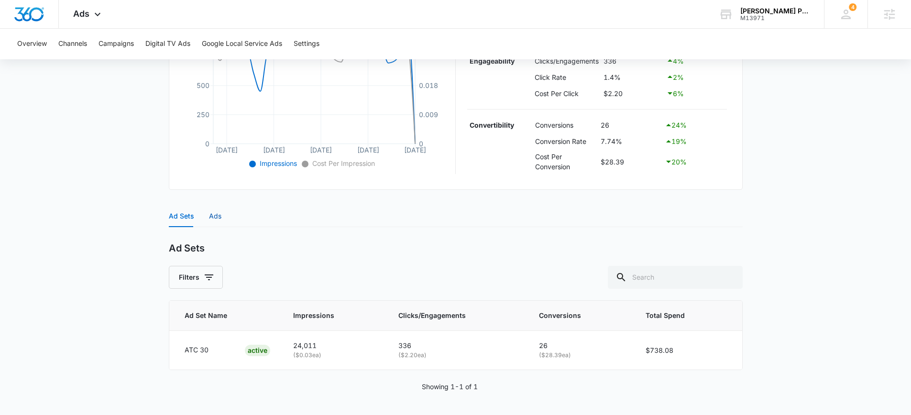
click at [219, 216] on div "Ads" at bounding box center [215, 216] width 12 height 11
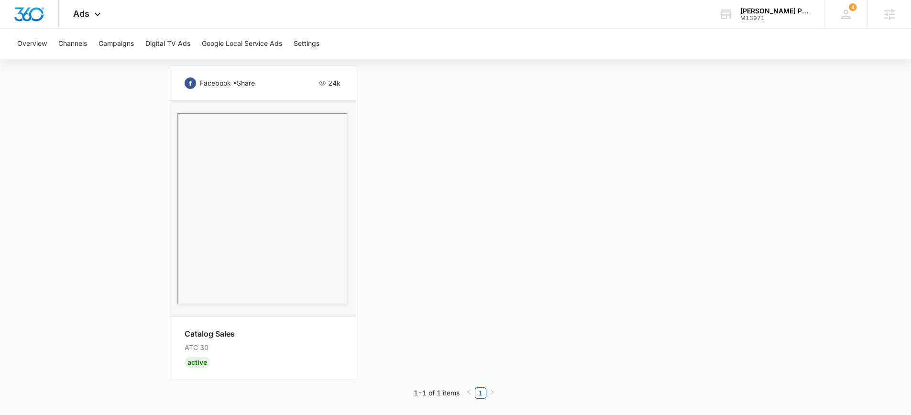
scroll to position [507, 0]
drag, startPoint x: 132, startPoint y: 250, endPoint x: 129, endPoint y: 243, distance: 7.3
click at [132, 249] on main "Dynamic Retargeting | Active $24.59 daily , $738.08 Spent Overview 09/14/2025 1…" at bounding box center [455, -1] width 911 height 833
click at [430, 228] on div "facebook • share 24k Catalog Sales ATC 30 Active" at bounding box center [456, 222] width 574 height 314
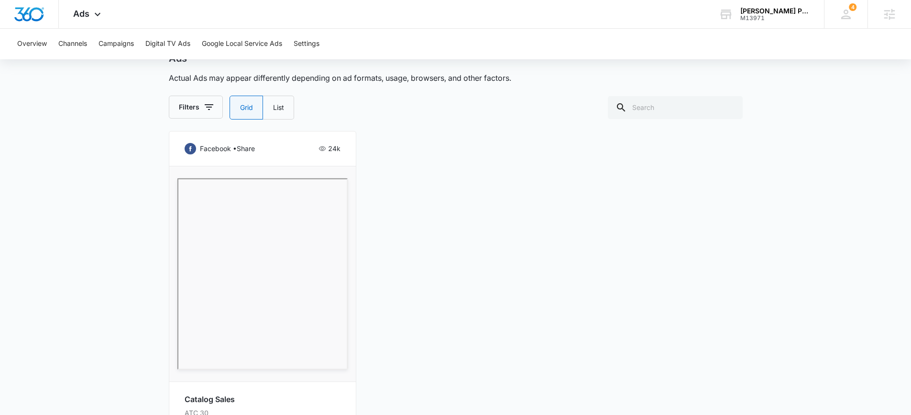
scroll to position [247, 0]
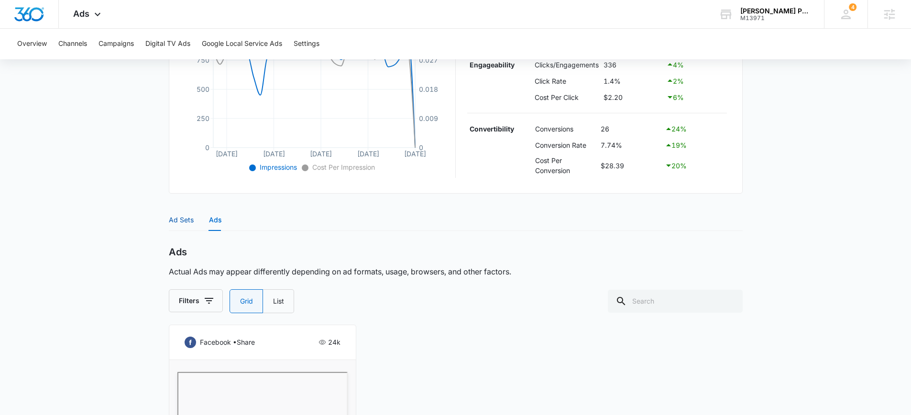
click at [185, 219] on div "Ad Sets" at bounding box center [181, 220] width 25 height 11
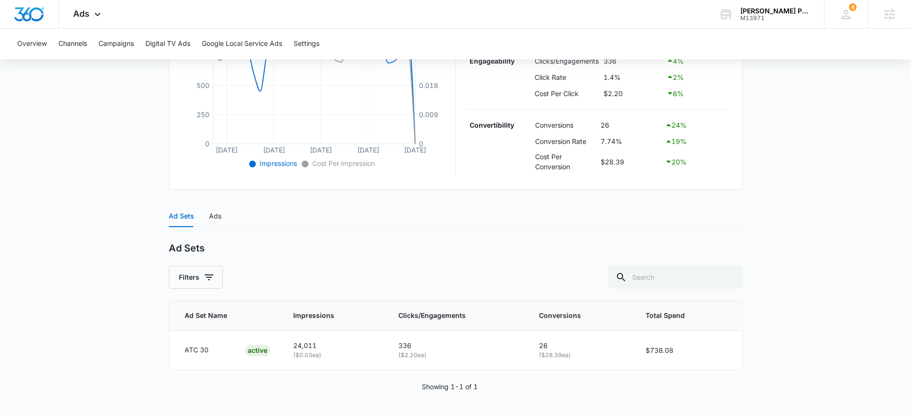
scroll to position [0, 0]
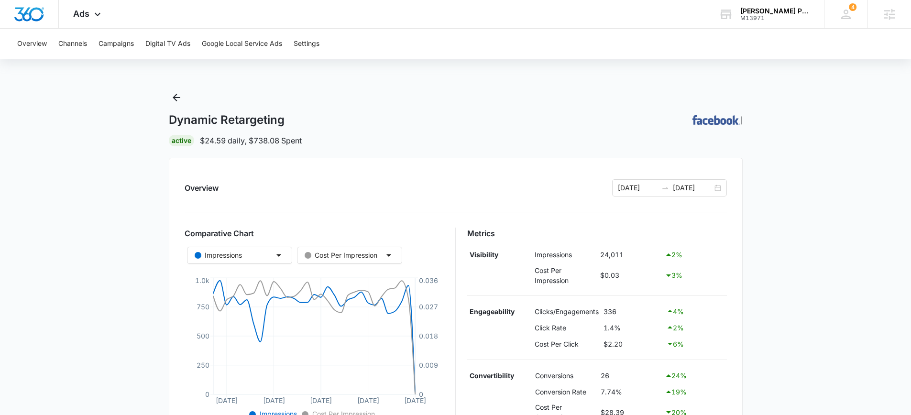
click at [115, 161] on main "Dynamic Retargeting | Active $24.59 daily , $738.08 Spent Overview 09/14/2025 1…" at bounding box center [455, 378] width 911 height 576
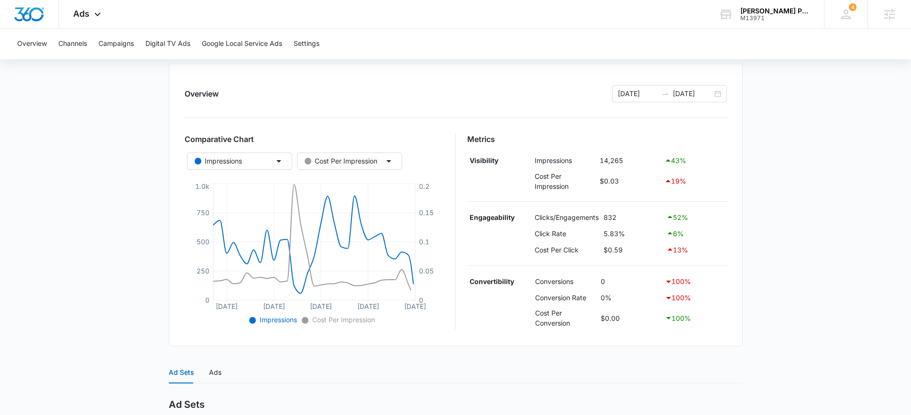
scroll to position [251, 0]
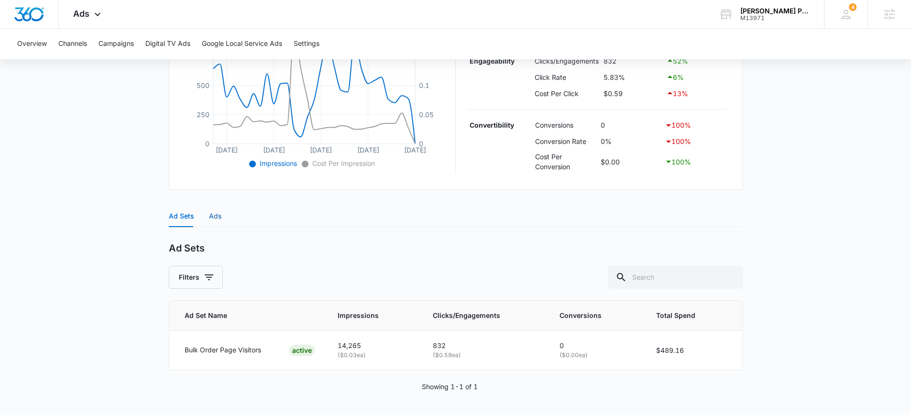
click at [215, 216] on div "Ads" at bounding box center [215, 216] width 12 height 11
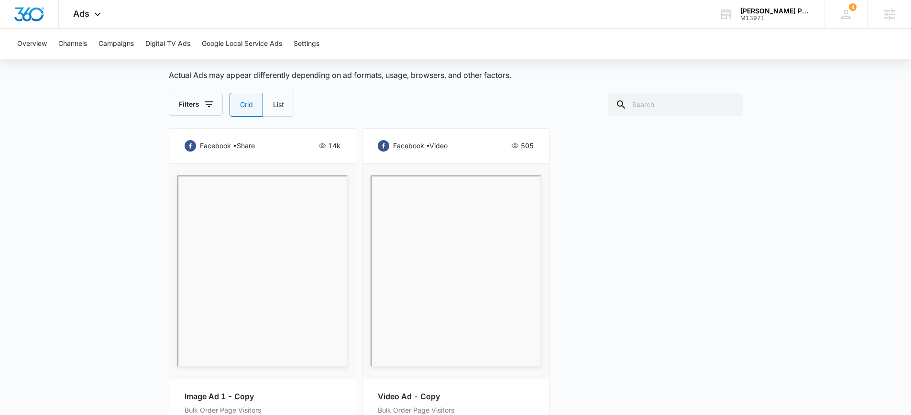
scroll to position [522, 0]
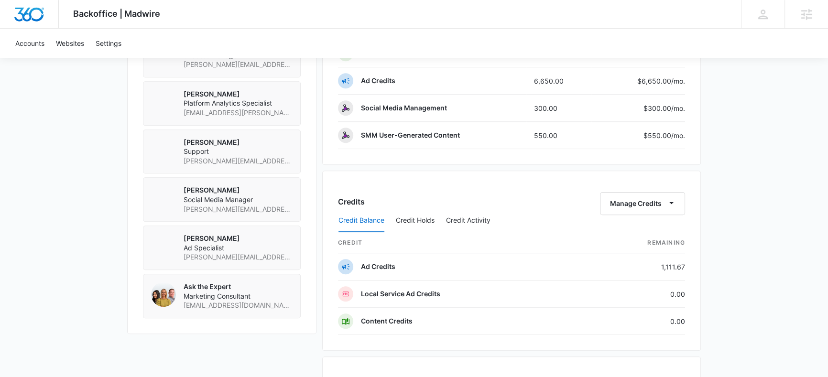
scroll to position [765, 0]
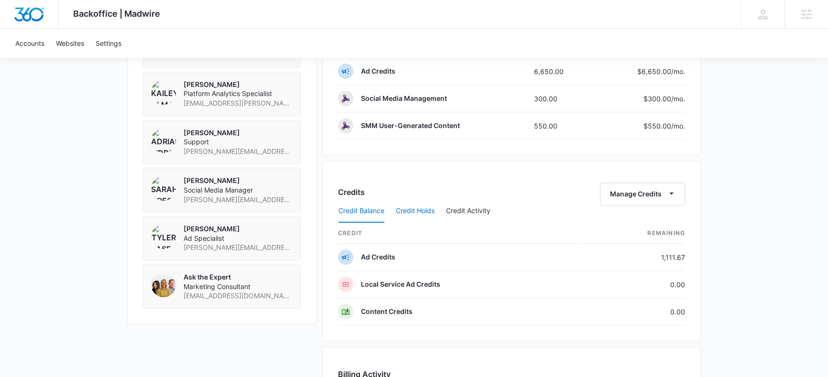
click at [419, 210] on button "Credit Holds" at bounding box center [415, 211] width 39 height 23
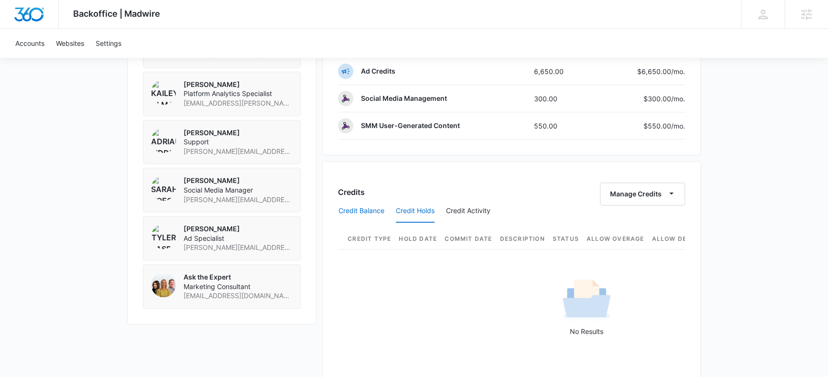
click at [361, 208] on button "Credit Balance" at bounding box center [362, 211] width 46 height 23
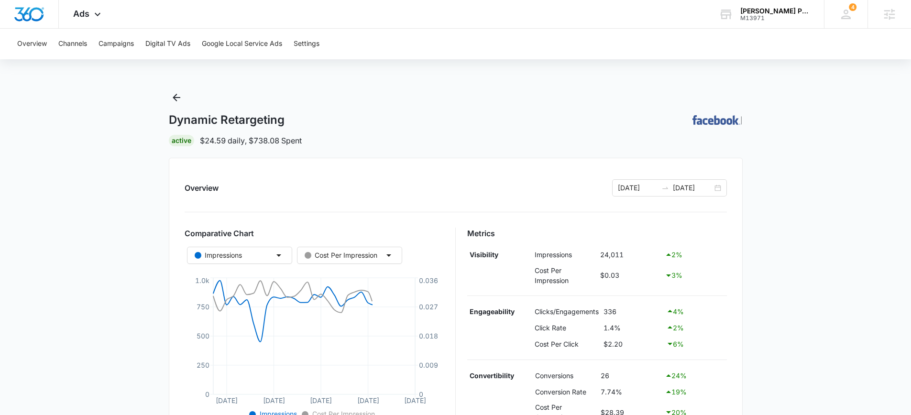
click at [106, 147] on main "Dynamic Retargeting | Active $24.59 daily , $738.08 Spent Overview [DATE] [DATE…" at bounding box center [455, 378] width 911 height 576
